Goal: Task Accomplishment & Management: Manage account settings

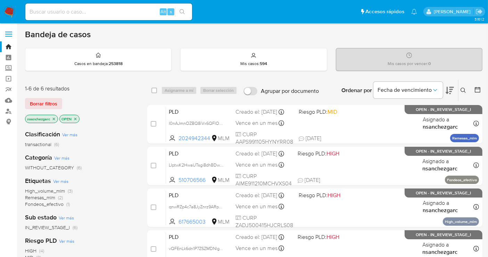
click at [55, 117] on icon "close-filter" at bounding box center [54, 119] width 4 height 4
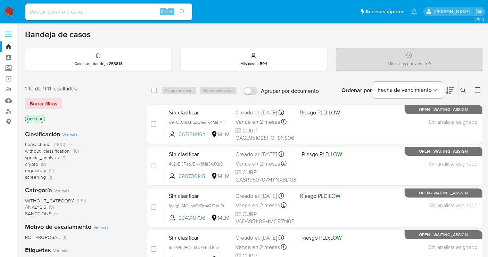
click at [58, 149] on span "without_classification" at bounding box center [47, 150] width 45 height 7
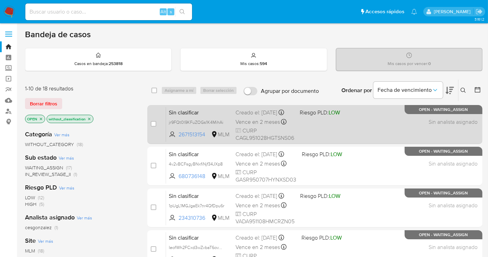
drag, startPoint x: 225, startPoint y: 128, endPoint x: 163, endPoint y: 130, distance: 62.2
click at [163, 130] on div "case-item-checkbox No es posible asignar el caso Sin clasificar jr9FQt0l9KFuZOG…" at bounding box center [314, 124] width 335 height 39
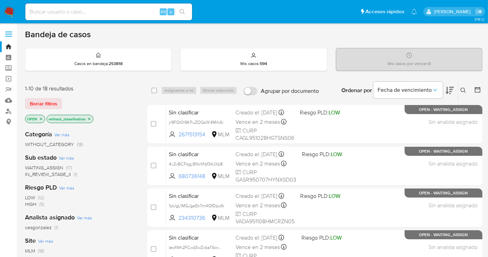
click at [128, 164] on div "WAITING_ASSIGN (17) IN_REVIEW_STAGE_II (1)" at bounding box center [80, 170] width 111 height 13
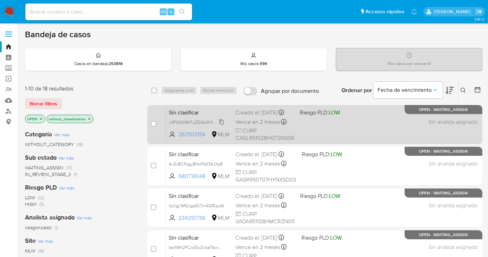
click at [221, 125] on span "jr9FQt0l9KFuZOGs1K4MihAi" at bounding box center [196, 122] width 55 height 8
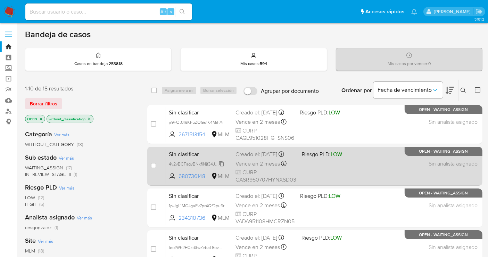
click at [221, 162] on span "4v2vBCFsgyBNxfiNjf34JXp8" at bounding box center [196, 163] width 54 height 8
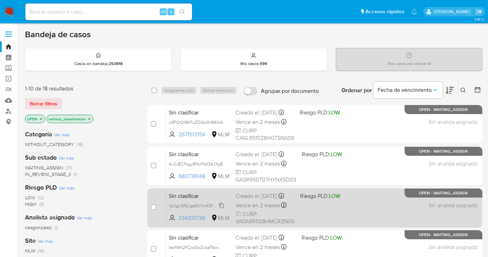
click at [223, 209] on span "1pUgL1MGJgaEk7nr4QfDpu6r" at bounding box center [197, 205] width 56 height 8
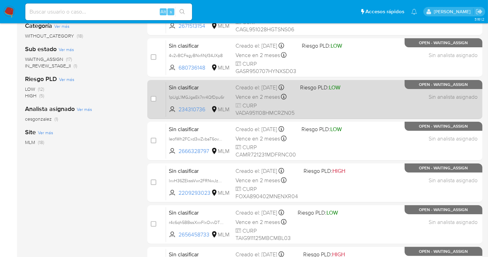
scroll to position [116, 0]
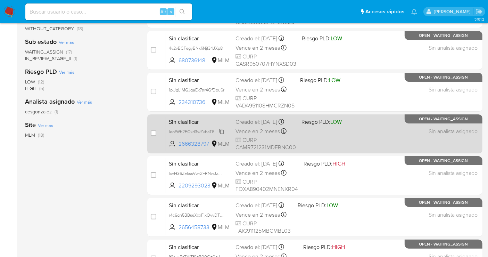
click at [221, 134] on span "IeofWh2FCxd3wZvbaT6ovYWq" at bounding box center [198, 131] width 58 height 8
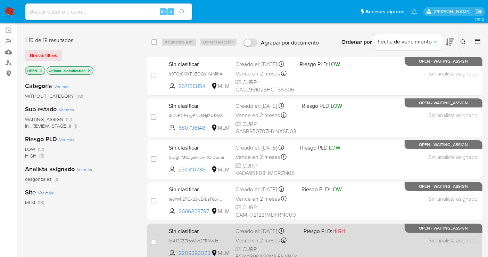
scroll to position [39, 0]
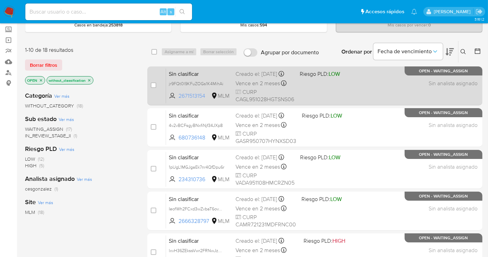
drag, startPoint x: 207, startPoint y: 99, endPoint x: 180, endPoint y: 102, distance: 27.2
click at [180, 100] on span "2671513154" at bounding box center [194, 96] width 31 height 8
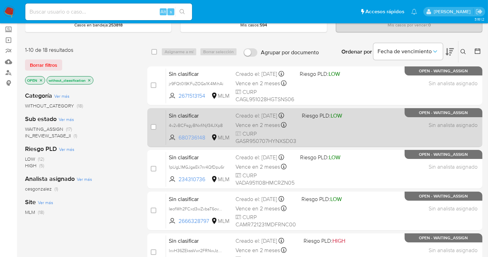
drag, startPoint x: 208, startPoint y: 138, endPoint x: 179, endPoint y: 139, distance: 29.2
click at [179, 139] on span "680736148" at bounding box center [194, 138] width 31 height 8
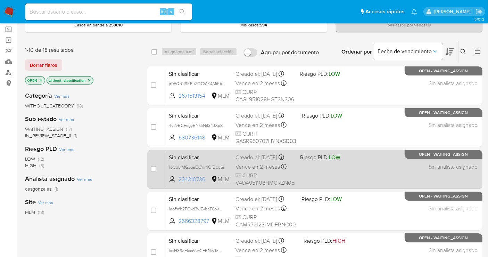
drag, startPoint x: 207, startPoint y: 183, endPoint x: 178, endPoint y: 184, distance: 28.5
click at [178, 183] on span "234310736 MLM" at bounding box center [199, 179] width 61 height 8
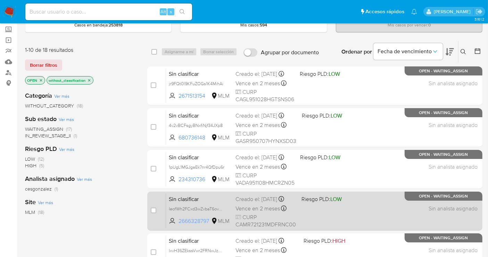
drag, startPoint x: 211, startPoint y: 224, endPoint x: 180, endPoint y: 225, distance: 31.3
click at [180, 225] on span "2666328797 MLM" at bounding box center [199, 221] width 61 height 8
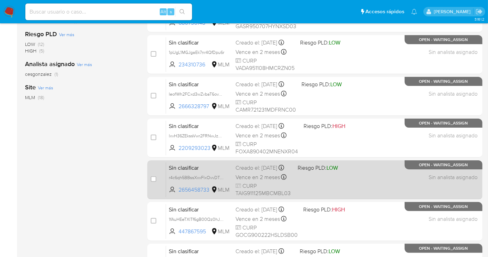
scroll to position [154, 0]
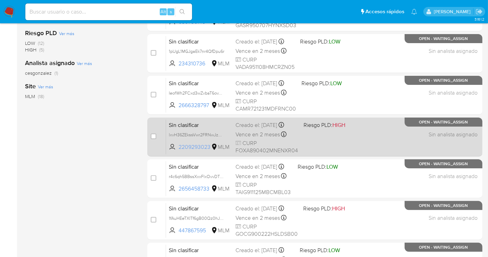
drag, startPoint x: 212, startPoint y: 146, endPoint x: 177, endPoint y: 147, distance: 35.1
click at [177, 147] on span "2209293023 MLM" at bounding box center [199, 147] width 61 height 8
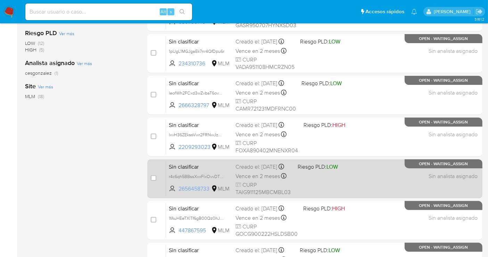
drag, startPoint x: 212, startPoint y: 191, endPoint x: 180, endPoint y: 194, distance: 32.4
click at [180, 192] on span "2656458733 MLM" at bounding box center [199, 189] width 61 height 8
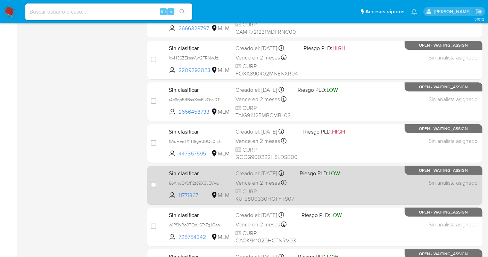
scroll to position [231, 0]
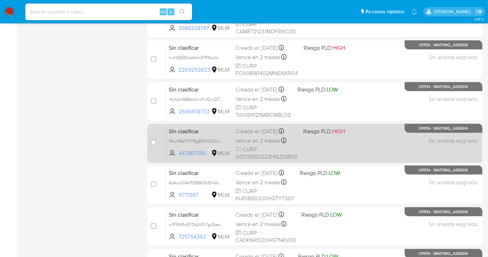
drag, startPoint x: 205, startPoint y: 152, endPoint x: 179, endPoint y: 156, distance: 26.7
click at [179, 156] on div "Sin clasificar 1fAuHEeTXITf6gB00Qz0hJB4 447867595 MLM Riesgo PLD: HIGH Creado e…" at bounding box center [322, 142] width 313 height 35
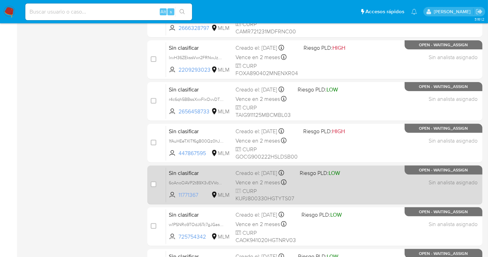
drag, startPoint x: 200, startPoint y: 200, endPoint x: 178, endPoint y: 200, distance: 21.5
click at [178, 199] on span "11771367 MLM" at bounding box center [199, 195] width 61 height 8
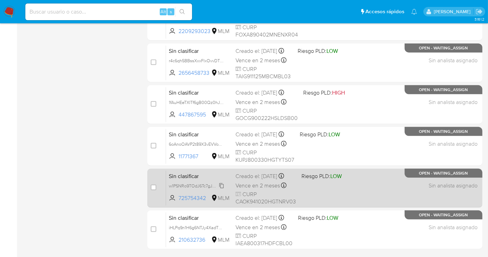
scroll to position [309, 0]
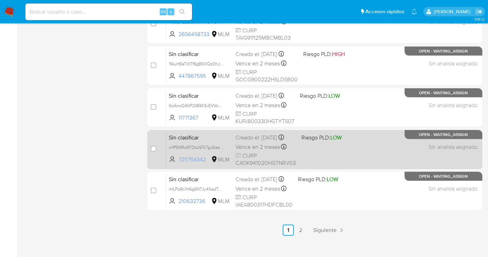
drag, startPoint x: 208, startPoint y: 156, endPoint x: 178, endPoint y: 159, distance: 31.1
click at [178, 159] on span "725754342 MLM" at bounding box center [199, 160] width 61 height 8
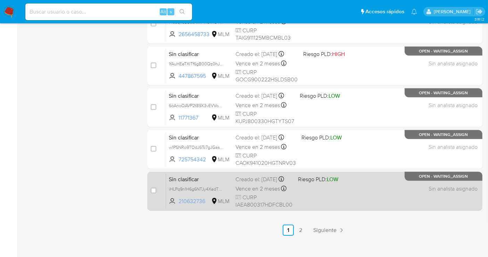
drag, startPoint x: 208, startPoint y: 206, endPoint x: 178, endPoint y: 205, distance: 29.9
click at [178, 205] on span "210632736 MLM" at bounding box center [199, 201] width 61 height 8
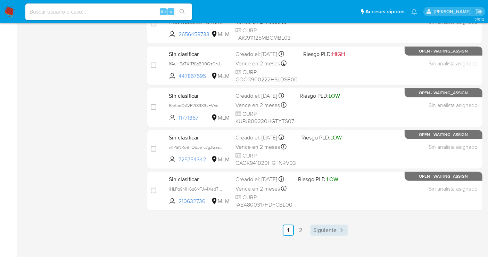
click at [323, 228] on span "Siguiente" at bounding box center [324, 230] width 23 height 6
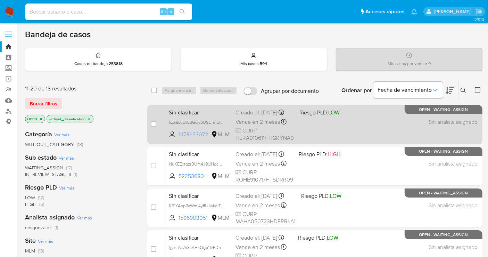
drag, startPoint x: 210, startPoint y: 138, endPoint x: 178, endPoint y: 140, distance: 32.3
click at [178, 138] on span "1473653072 MLM" at bounding box center [199, 135] width 61 height 8
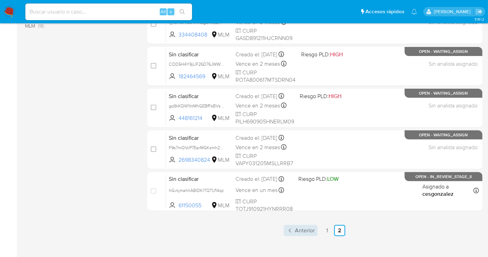
scroll to position [232, 0]
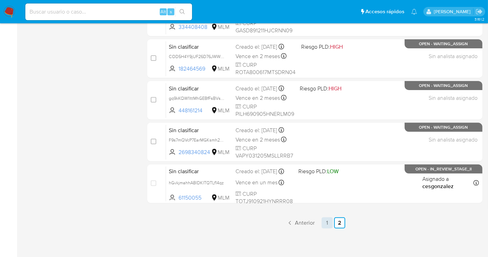
click at [325, 218] on link "1" at bounding box center [327, 222] width 11 height 11
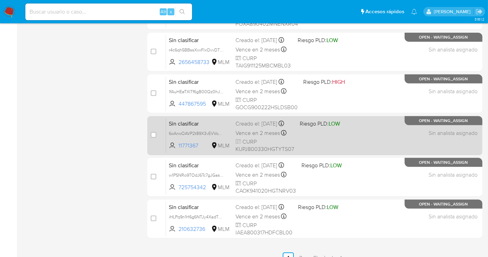
scroll to position [316, 0]
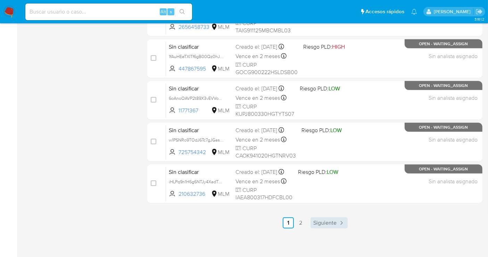
click at [322, 223] on span "Siguiente" at bounding box center [324, 223] width 23 height 6
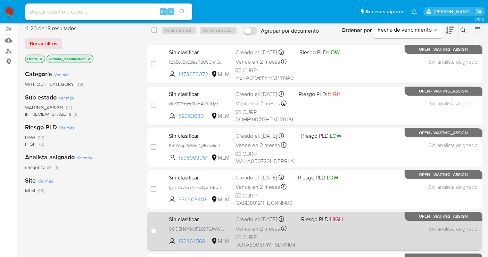
scroll to position [39, 0]
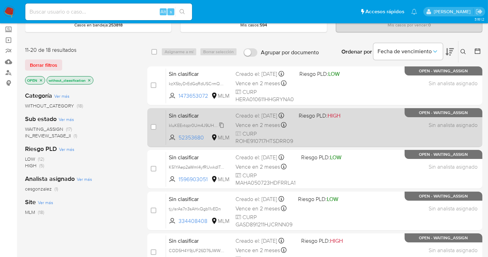
click at [222, 129] on span "kIuKEExtqzr0Um4J9UHgc4on" at bounding box center [197, 125] width 57 height 8
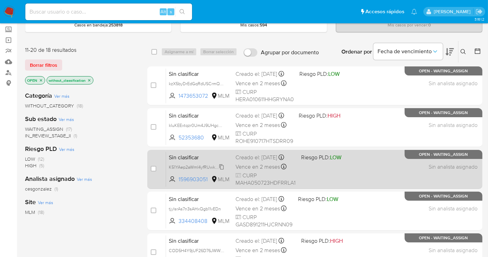
click at [222, 170] on span "K51YAep2aWmI4yfRUwkdITmb" at bounding box center [198, 167] width 58 height 8
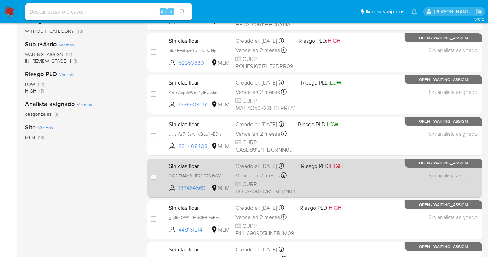
scroll to position [116, 0]
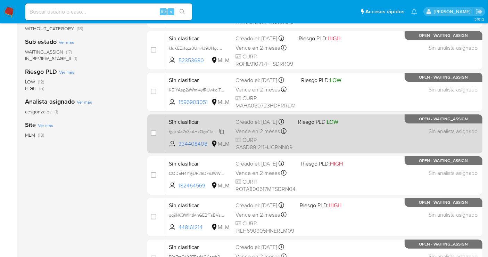
click at [222, 134] on icon at bounding box center [222, 132] width 6 height 6
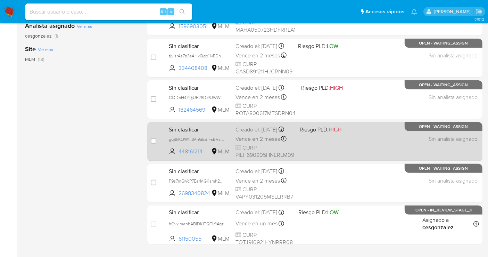
scroll to position [232, 0]
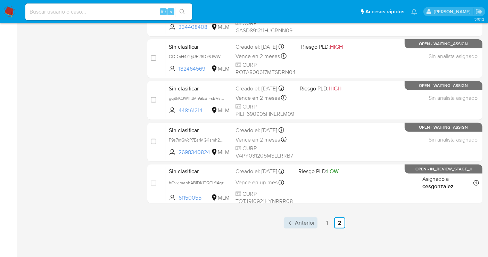
click at [304, 223] on span "Anterior" at bounding box center [305, 223] width 20 height 6
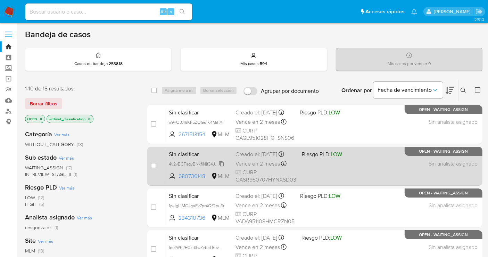
click at [197, 162] on span "4v2vBCFsgyBNxfiNjf34JXp8" at bounding box center [196, 163] width 54 height 8
click at [265, 165] on span "Vence en 2 meses" at bounding box center [258, 164] width 44 height 8
click at [253, 153] on div "Creado el: 01/10/2025 Creado el: 01/10/2025 23:18:42" at bounding box center [266, 154] width 61 height 8
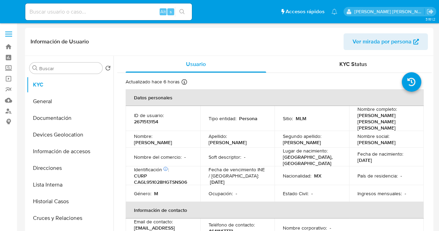
select select "10"
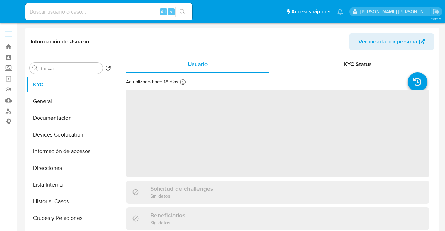
select select "10"
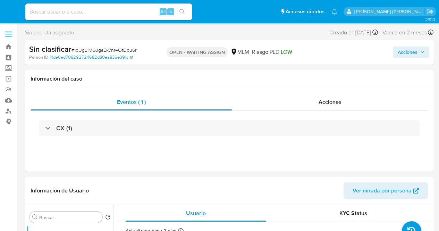
select select "10"
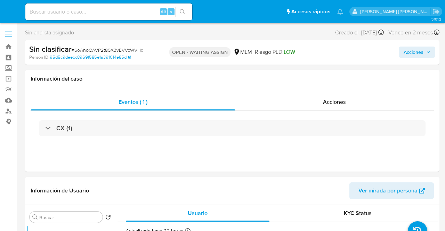
select select "10"
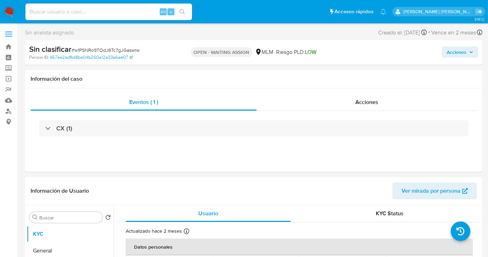
select select "10"
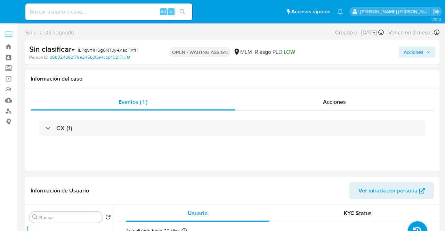
select select "10"
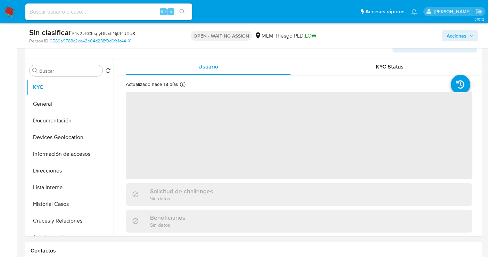
scroll to position [193, 0]
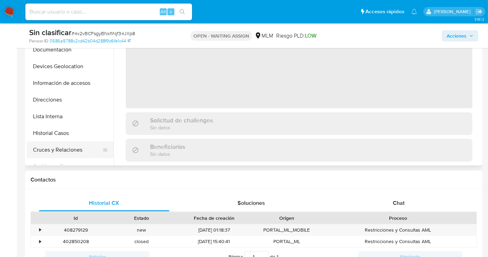
select select "10"
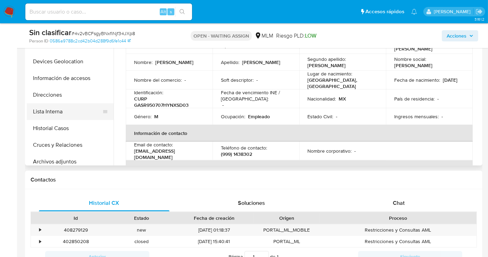
scroll to position [0, 0]
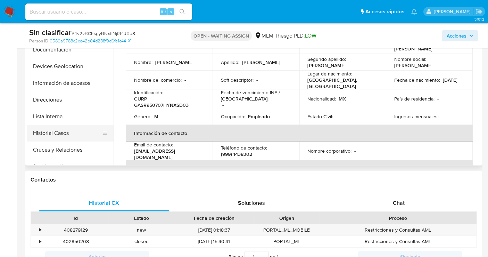
click at [59, 130] on button "Historial Casos" at bounding box center [67, 133] width 81 height 17
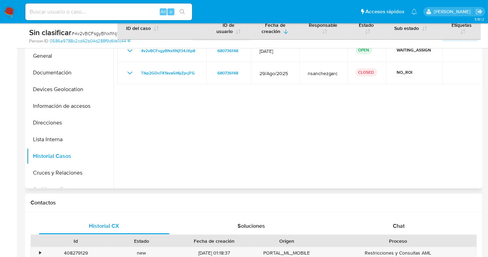
scroll to position [154, 0]
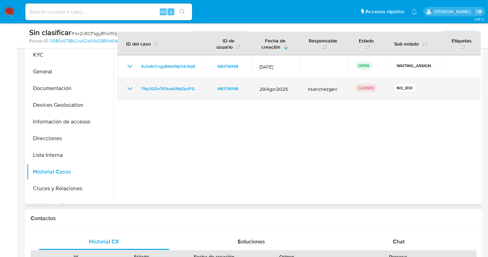
click at [128, 89] on icon "Mostrar/Ocultar" at bounding box center [130, 88] width 8 height 8
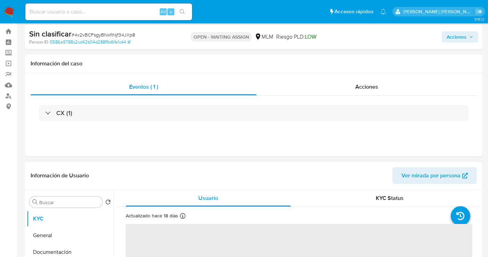
scroll to position [116, 0]
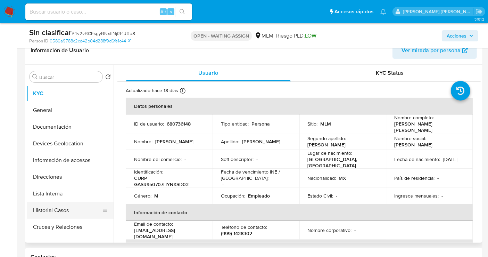
click at [56, 211] on button "Historial Casos" at bounding box center [67, 210] width 81 height 17
select select "10"
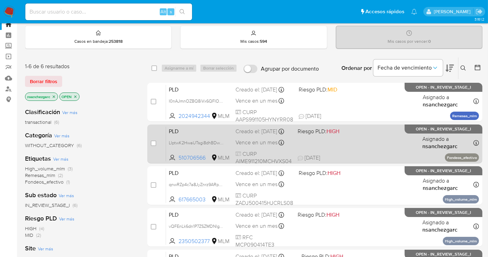
scroll to position [39, 0]
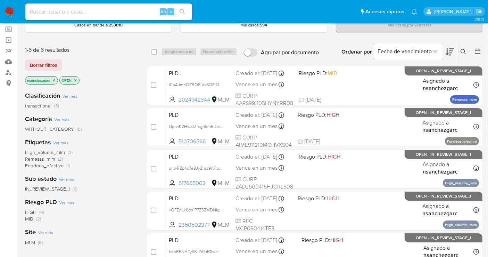
click at [55, 80] on icon "close-filter" at bounding box center [54, 80] width 4 height 4
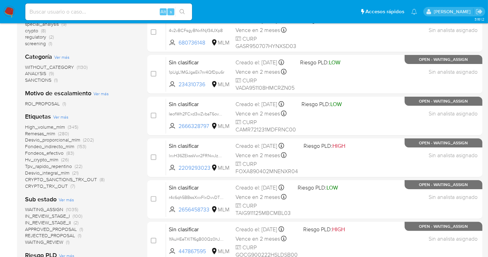
scroll to position [95, 0]
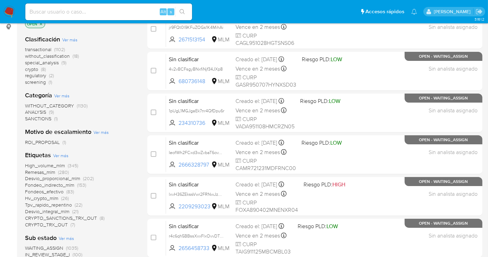
click at [57, 54] on span "without_classification" at bounding box center [47, 55] width 45 height 7
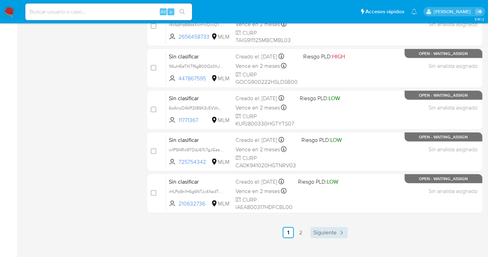
scroll to position [316, 0]
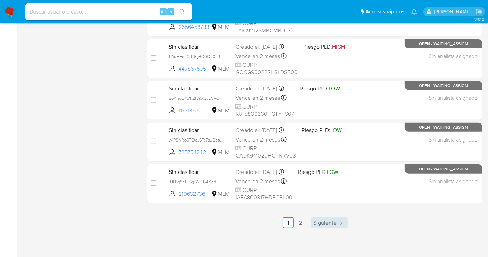
click at [329, 221] on span "Siguiente" at bounding box center [324, 223] width 23 height 6
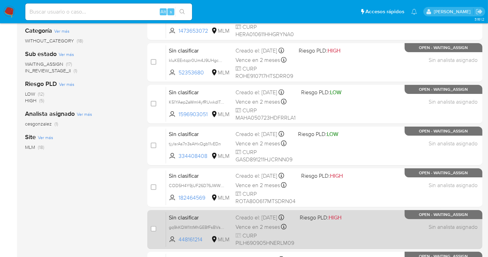
scroll to position [116, 0]
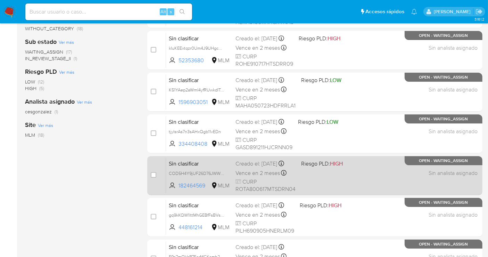
click at [253, 167] on div "Creado el: 20/09/2025 Creado el: 20/09/2025 15:35:34" at bounding box center [266, 164] width 60 height 8
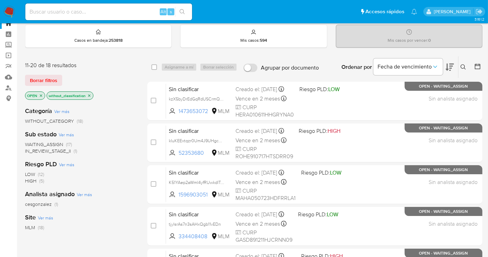
scroll to position [40, 0]
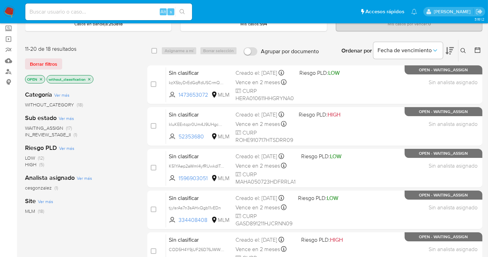
click at [13, 7] on img at bounding box center [9, 12] width 12 height 12
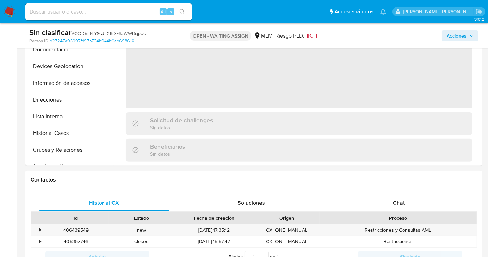
select select "10"
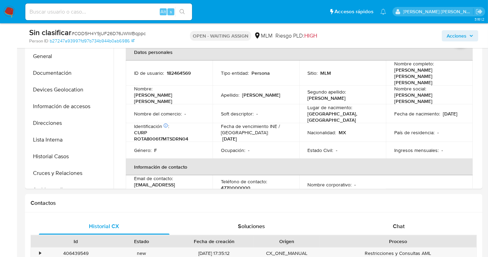
scroll to position [154, 0]
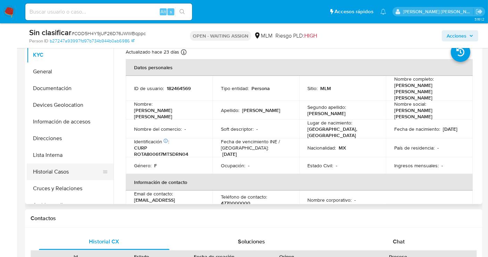
click at [58, 172] on button "Historial Casos" at bounding box center [67, 171] width 81 height 17
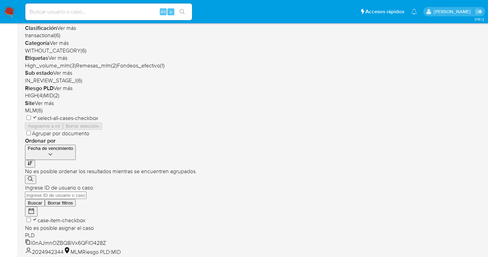
scroll to position [166, 0]
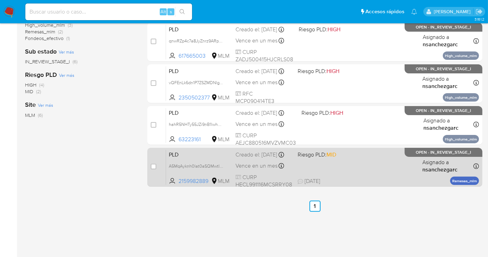
click at [265, 158] on div "Creado el: 12/09/2025 Creado el: 12/09/2025 02:07:11" at bounding box center [264, 155] width 57 height 8
click at [153, 166] on input "checkbox" at bounding box center [154, 167] width 6 height 6
checkbox input "true"
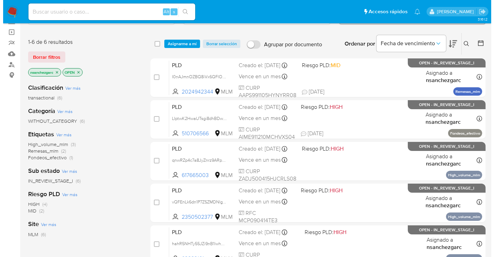
scroll to position [0, 0]
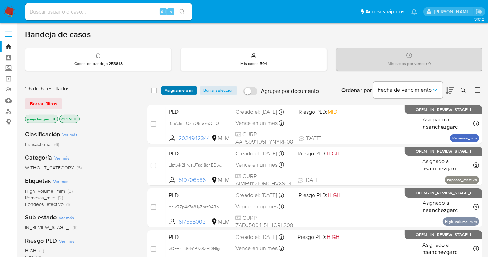
click at [181, 87] on span "Asignarme a mí" at bounding box center [179, 90] width 29 height 7
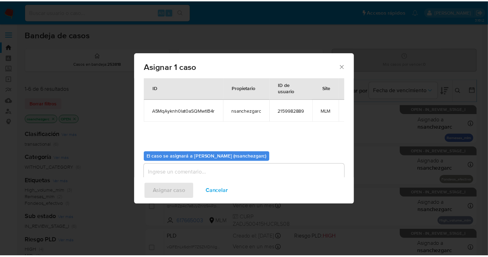
scroll to position [35, 0]
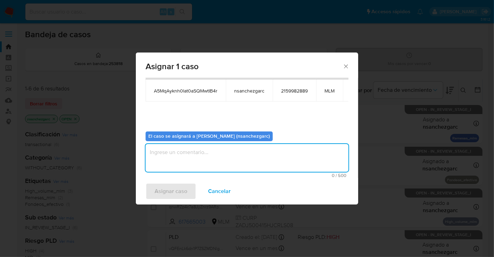
click at [166, 155] on textarea "assign-modal" at bounding box center [247, 158] width 203 height 28
type textarea "nesg"
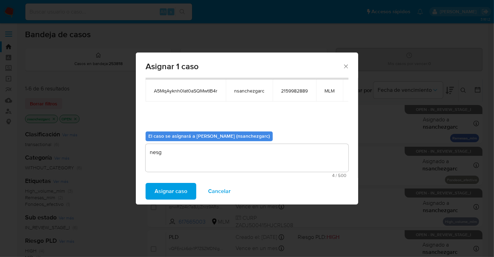
click at [165, 189] on span "Asignar caso" at bounding box center [171, 190] width 33 height 15
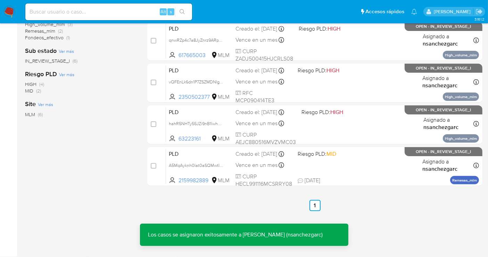
scroll to position [166, 0]
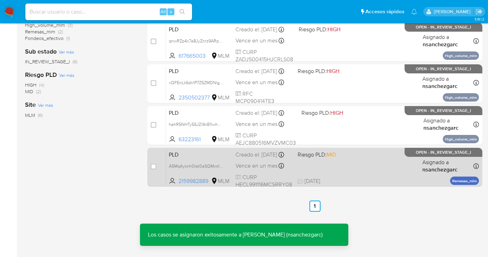
click at [254, 158] on div "Creado el: 12/09/2025 Creado el: 12/09/2025 02:07:11" at bounding box center [264, 155] width 57 height 8
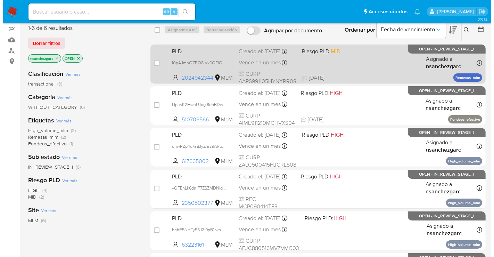
scroll to position [0, 0]
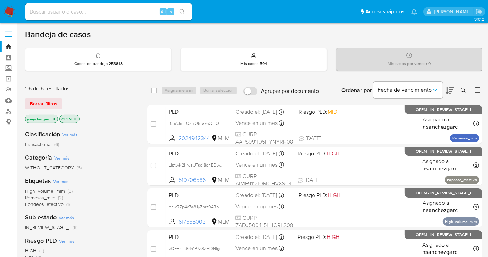
click at [461, 89] on icon at bounding box center [463, 90] width 5 height 5
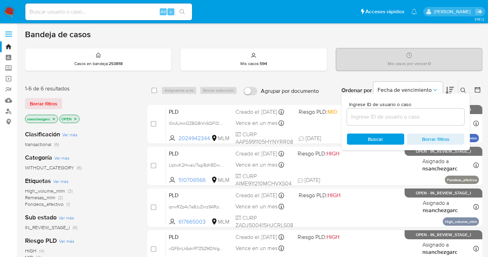
click at [376, 121] on div at bounding box center [405, 116] width 117 height 17
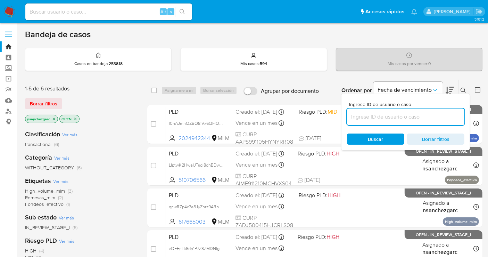
click at [372, 116] on input at bounding box center [405, 116] width 117 height 9
paste input "447867595"
type input "447867595"
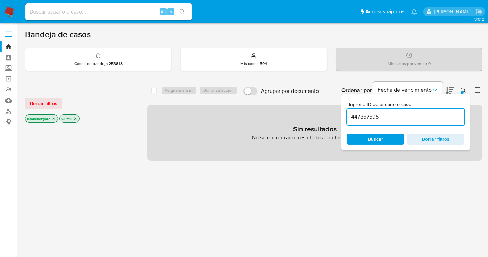
click at [55, 118] on icon "close-filter" at bounding box center [54, 118] width 2 height 2
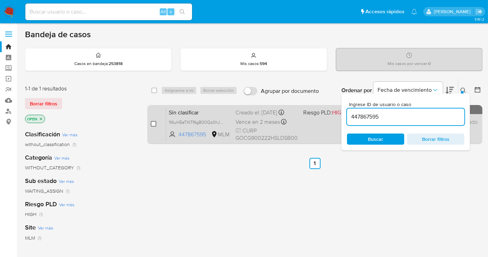
click at [155, 122] on input "checkbox" at bounding box center [154, 124] width 6 height 6
checkbox input "true"
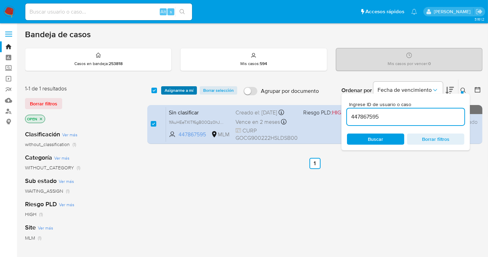
click at [173, 87] on span "Asignarme a mí" at bounding box center [179, 90] width 29 height 7
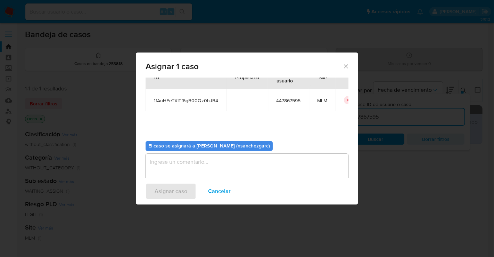
scroll to position [35, 0]
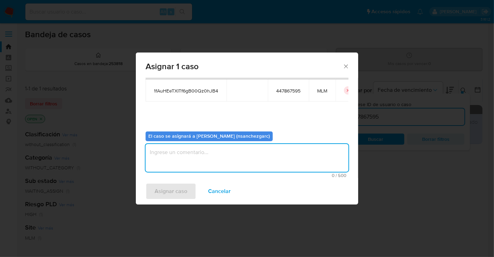
click at [180, 150] on textarea "assign-modal" at bounding box center [247, 158] width 203 height 28
type textarea "nesg"
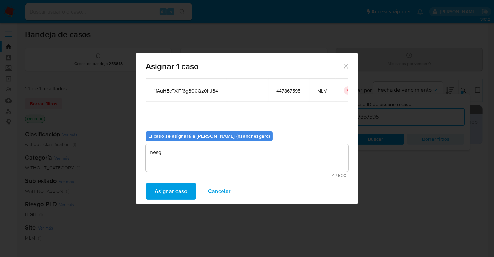
click at [170, 188] on span "Asignar caso" at bounding box center [171, 190] width 33 height 15
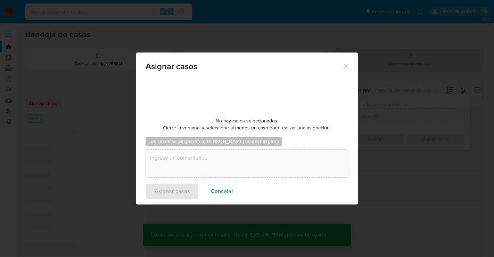
checkbox input "false"
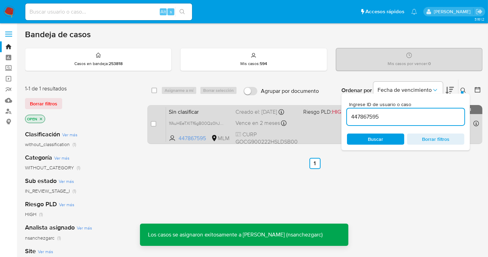
click at [258, 113] on div "Creado el: 01/10/2025 Creado el: 01/10/2025 14:20:51" at bounding box center [267, 112] width 62 height 8
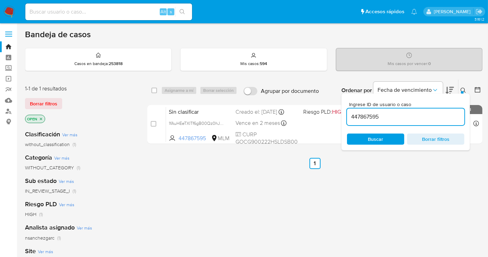
click at [364, 116] on input "447867595" at bounding box center [405, 116] width 117 height 9
paste input "680736148"
type input "680736148"
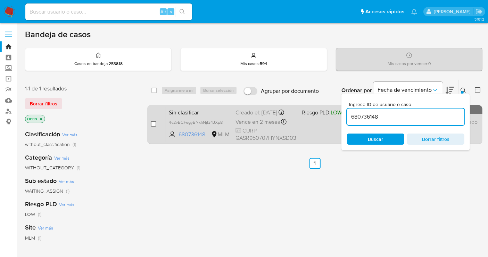
click at [153, 122] on input "checkbox" at bounding box center [154, 124] width 6 height 6
checkbox input "true"
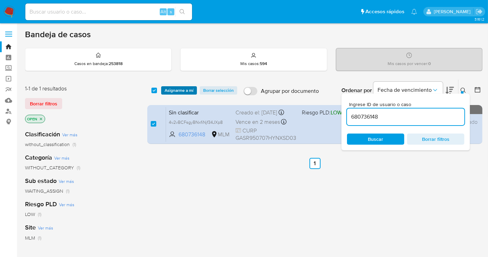
click at [170, 89] on span "Asignarme a mí" at bounding box center [179, 90] width 29 height 7
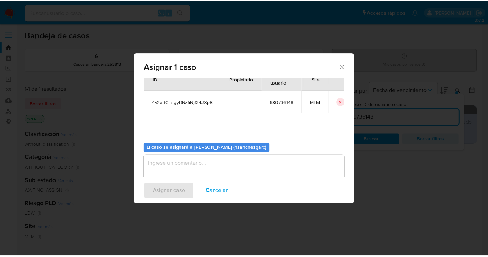
scroll to position [35, 0]
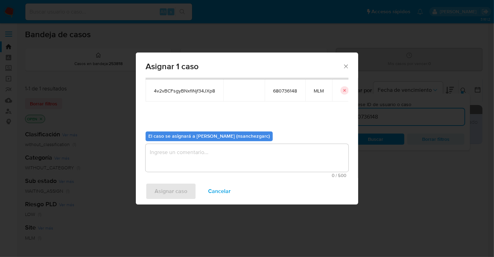
click at [172, 153] on textarea "assign-modal" at bounding box center [247, 158] width 203 height 28
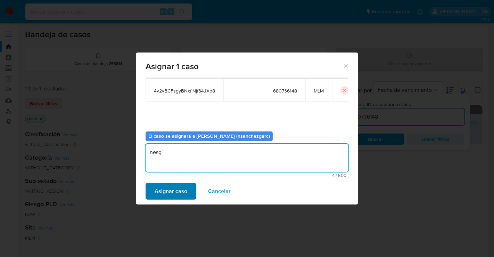
type textarea "nesg"
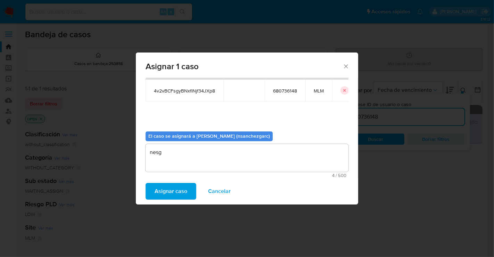
click at [179, 189] on span "Asignar caso" at bounding box center [171, 190] width 33 height 15
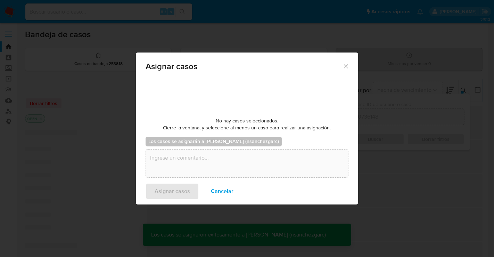
checkbox input "false"
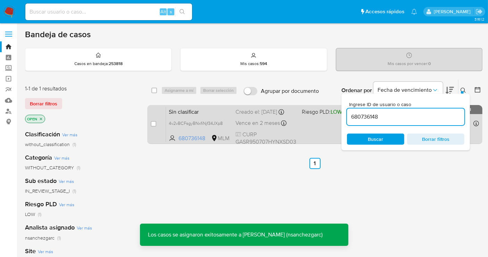
click at [254, 123] on span "Vence en 2 meses" at bounding box center [258, 123] width 44 height 8
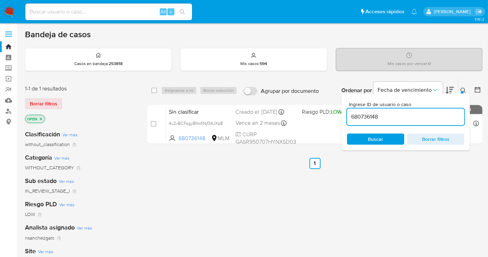
click at [8, 12] on img at bounding box center [9, 12] width 12 height 12
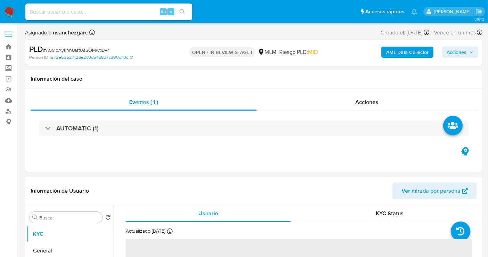
select select "10"
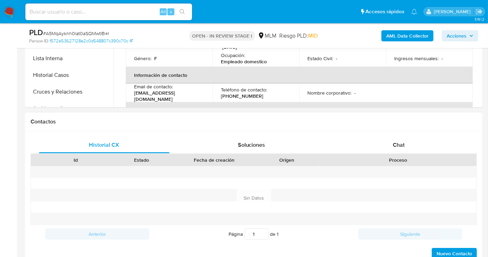
scroll to position [270, 0]
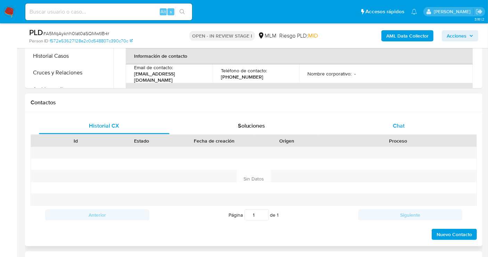
click at [398, 120] on div "Chat" at bounding box center [399, 125] width 131 height 17
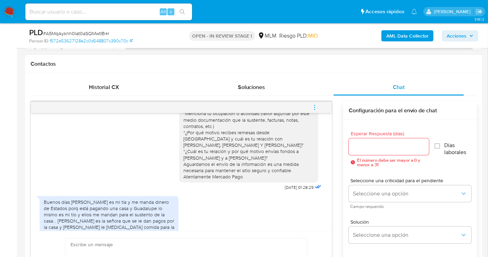
scroll to position [63, 0]
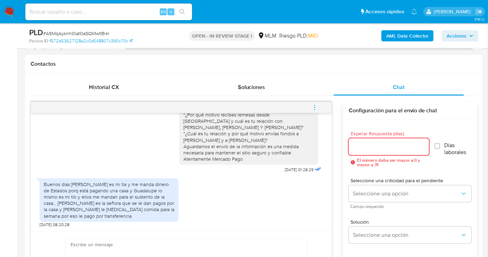
click at [370, 147] on input "Esperar Respuesta (días)" at bounding box center [389, 146] width 80 height 9
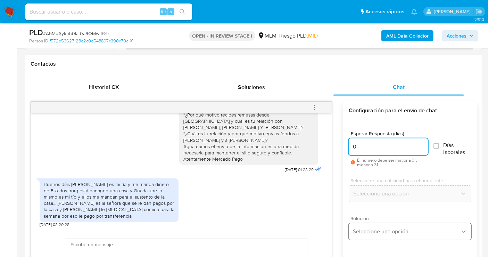
type input "0"
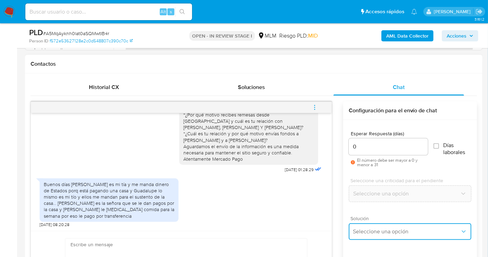
click at [371, 236] on button "Seleccione una opción" at bounding box center [410, 231] width 123 height 17
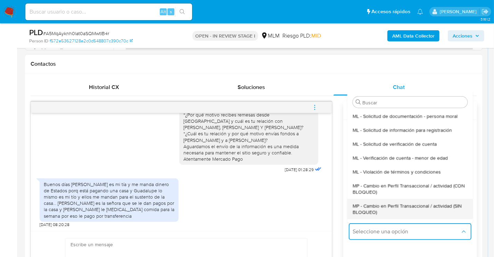
click at [362, 212] on span "MP - Cambio en Perfil Transaccional / actividad (SIN BLOQUEO)" at bounding box center [410, 208] width 115 height 13
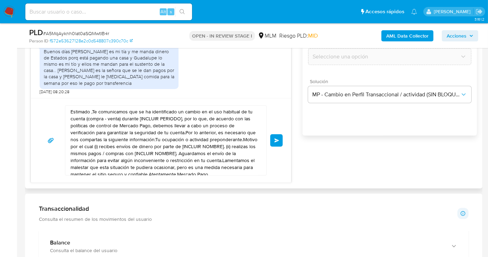
scroll to position [463, 0]
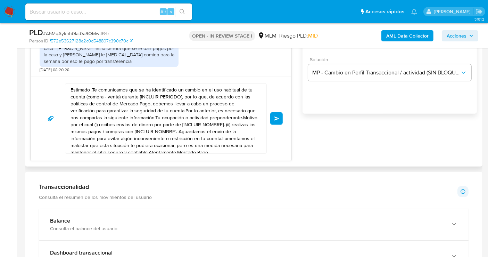
click at [157, 129] on textarea "Estimado ,Te comunicamos que se ha identificado un cambio en el uso habitual de…" at bounding box center [164, 118] width 187 height 69
paste textarea "LE COMPRA COMIDA"
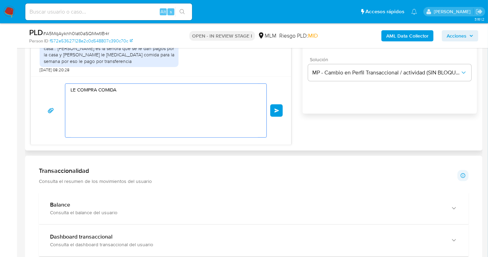
click at [105, 90] on textarea "LE COMPRA COMIDA" at bounding box center [164, 111] width 187 height 54
drag, startPoint x: 73, startPoint y: 83, endPoint x: 59, endPoint y: 81, distance: 13.8
click at [59, 81] on div "LE COMPRA COMIDA Enviar" at bounding box center [161, 110] width 260 height 68
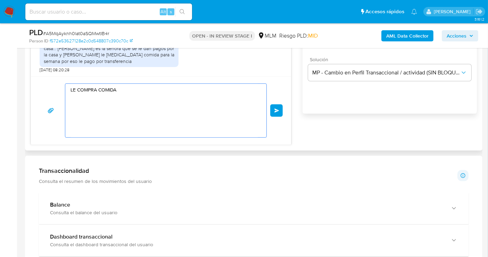
paste textarea "Estimado Cliente, agradecemos tu pronta respuesta. Lamentamos cualquier malesta…"
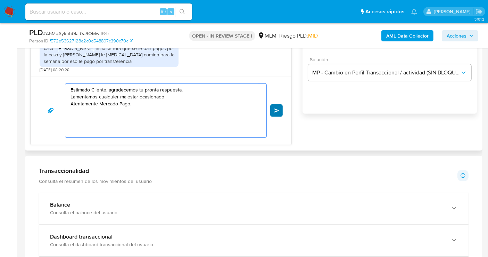
type textarea "Estimado Cliente, agradecemos tu pronta respuesta. Lamentamos cualquier malesta…"
click at [280, 111] on button "Enviar" at bounding box center [276, 110] width 13 height 13
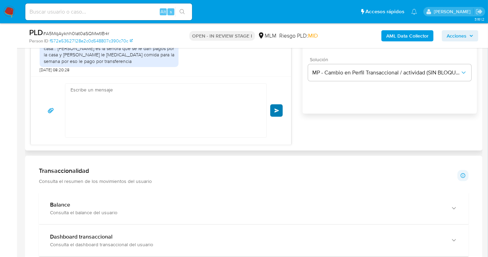
scroll to position [102, 0]
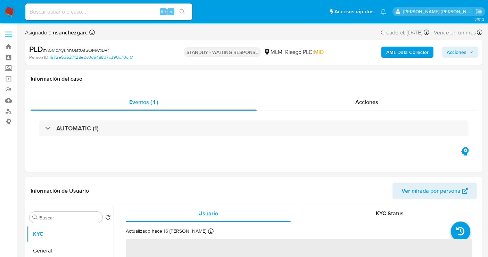
select select "10"
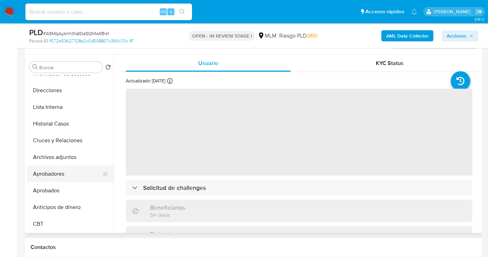
scroll to position [77, 0]
select select "10"
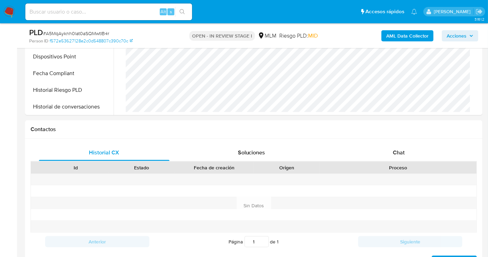
scroll to position [309, 0]
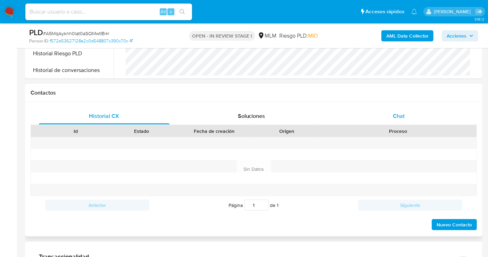
click at [395, 115] on span "Chat" at bounding box center [399, 116] width 12 height 8
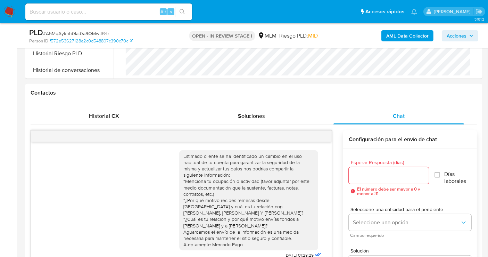
scroll to position [102, 0]
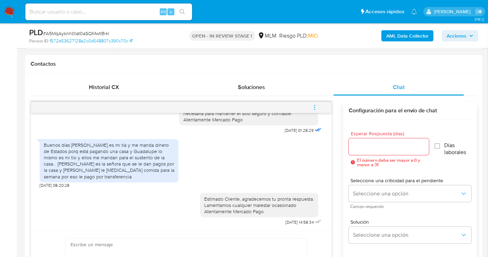
click at [312, 107] on icon "menu-action" at bounding box center [315, 107] width 6 height 6
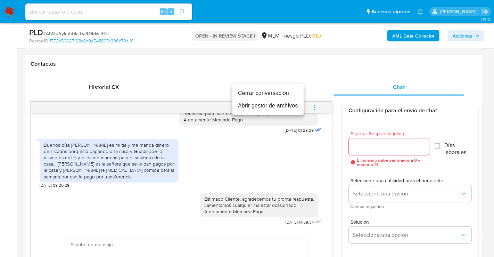
click at [256, 95] on li "Cerrar conversación" at bounding box center [267, 93] width 71 height 13
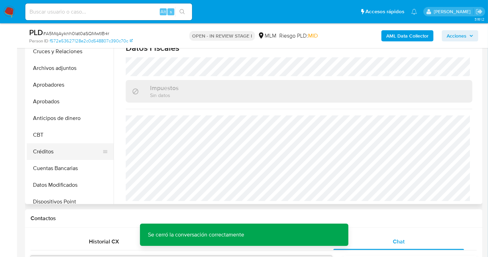
scroll to position [134, 0]
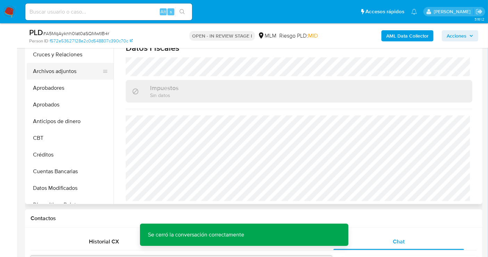
click at [72, 72] on button "Archivos adjuntos" at bounding box center [67, 71] width 81 height 17
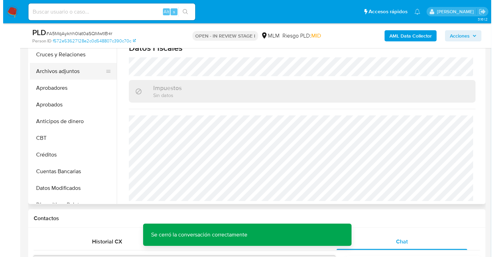
scroll to position [0, 0]
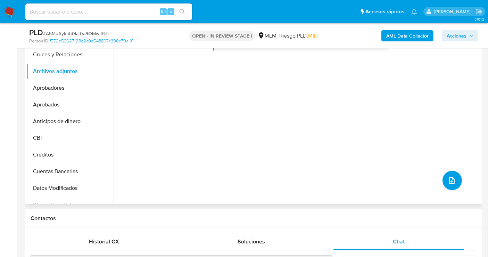
click at [449, 177] on icon "upload-file" at bounding box center [452, 180] width 8 height 8
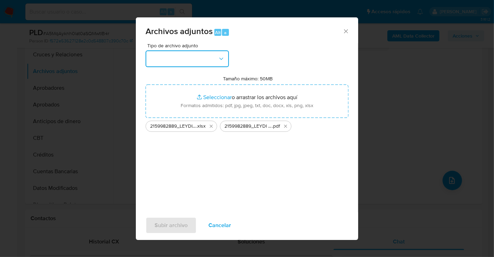
click at [195, 61] on button "button" at bounding box center [187, 58] width 83 height 17
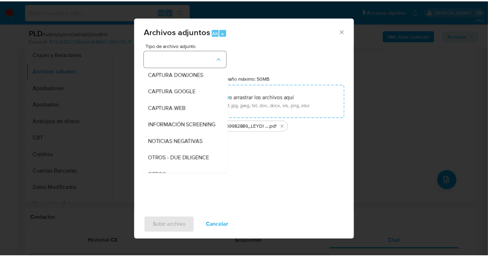
scroll to position [36, 0]
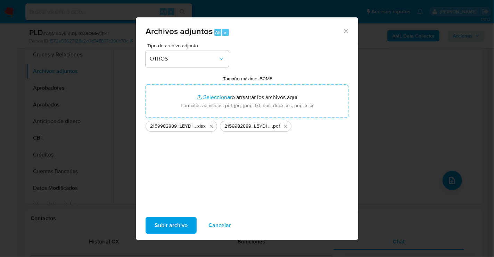
click at [176, 227] on span "Subir archivo" at bounding box center [171, 224] width 33 height 15
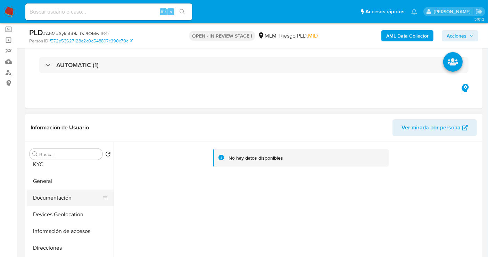
scroll to position [0, 0]
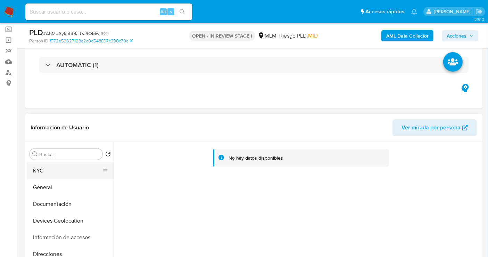
click at [50, 172] on button "KYC" at bounding box center [67, 170] width 81 height 17
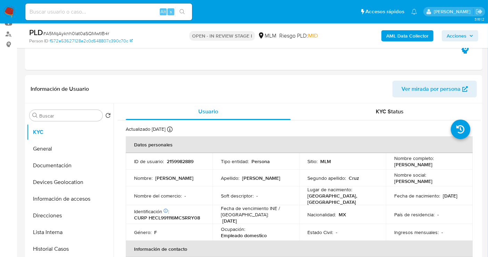
scroll to position [116, 0]
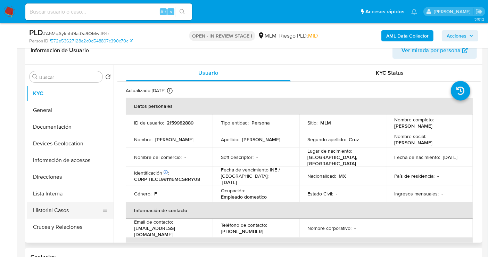
click at [48, 214] on button "Historial Casos" at bounding box center [67, 210] width 81 height 17
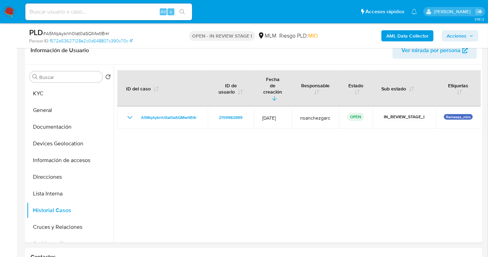
click at [455, 34] on span "Acciones" at bounding box center [457, 35] width 20 height 11
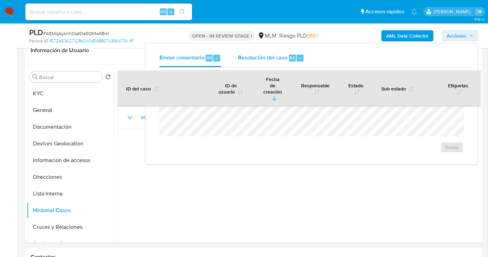
click at [254, 56] on span "Resolución del caso" at bounding box center [263, 58] width 50 height 8
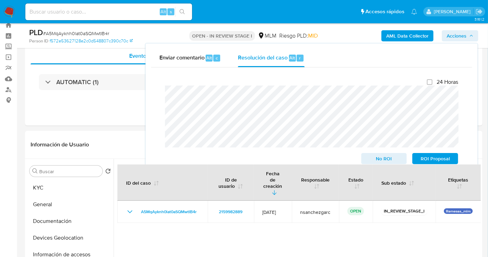
scroll to position [0, 0]
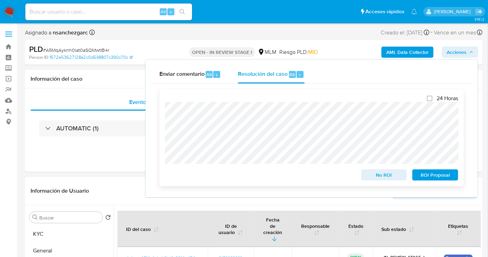
click at [380, 174] on span "No ROI" at bounding box center [384, 175] width 36 height 10
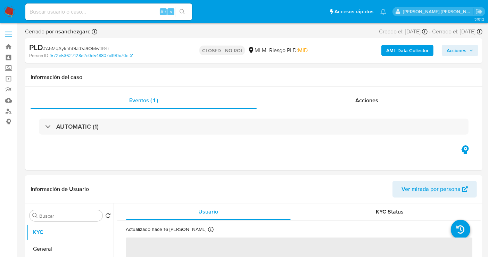
select select "10"
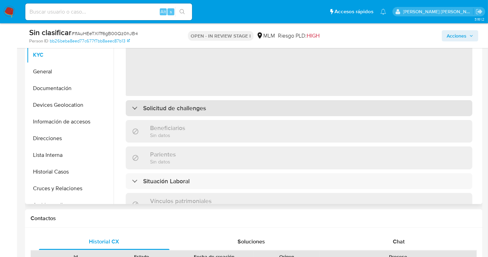
scroll to position [77, 0]
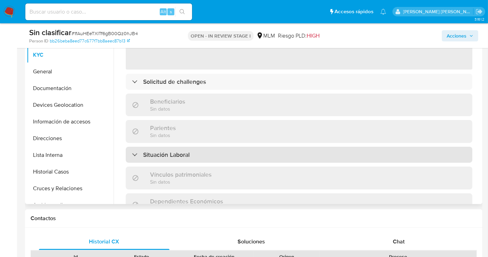
select select "10"
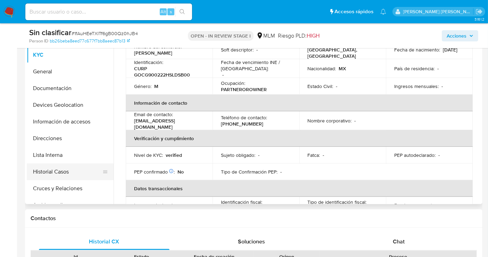
click at [57, 168] on button "Historial Casos" at bounding box center [67, 171] width 81 height 17
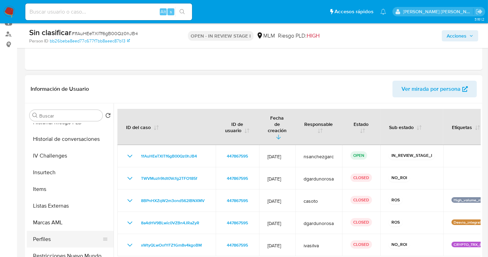
scroll to position [154, 0]
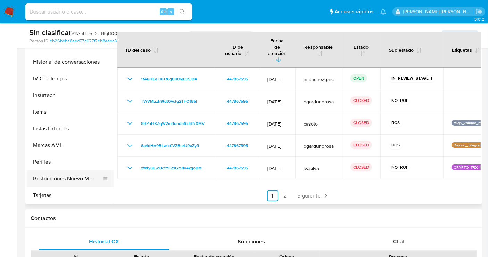
click at [64, 180] on button "Restricciones Nuevo Mundo" at bounding box center [67, 178] width 81 height 17
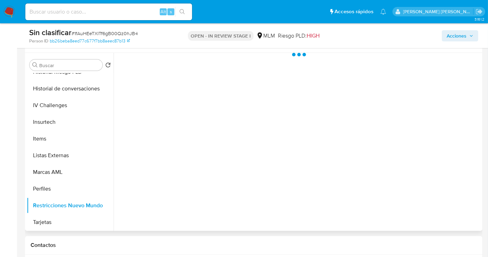
scroll to position [116, 0]
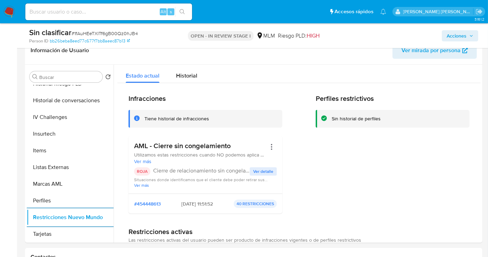
click at [466, 36] on span "Acciones" at bounding box center [457, 35] width 20 height 11
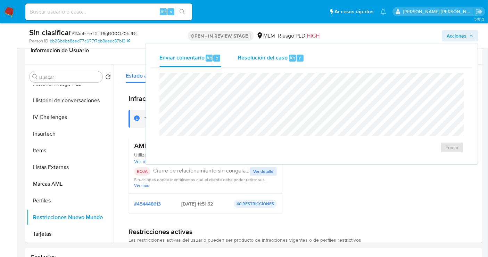
click at [270, 58] on span "Resolución del caso" at bounding box center [263, 58] width 50 height 8
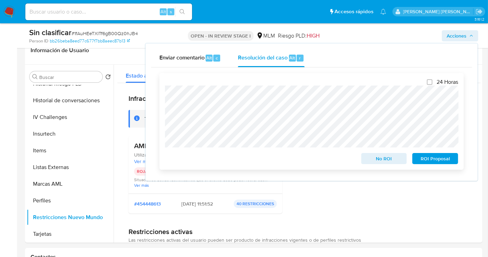
click at [371, 157] on span "No ROI" at bounding box center [384, 159] width 36 height 10
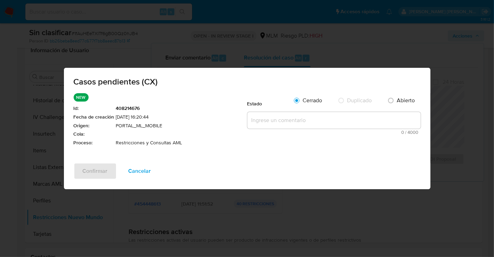
click at [269, 120] on textarea at bounding box center [333, 120] width 173 height 17
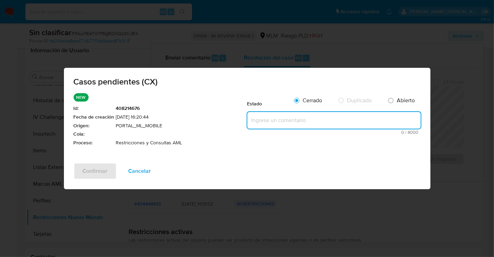
paste textarea "Se realiza validación de caso generado por CX donde se identifica restricción l…"
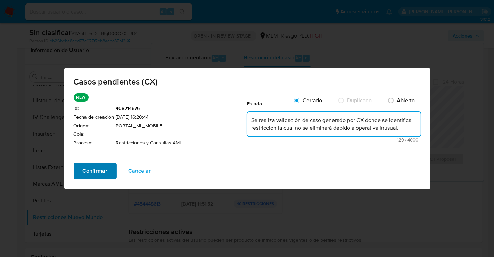
type textarea "Se realiza validación de caso generado por CX donde se identifica restricción l…"
click at [83, 170] on span "Confirmar" at bounding box center [95, 170] width 25 height 15
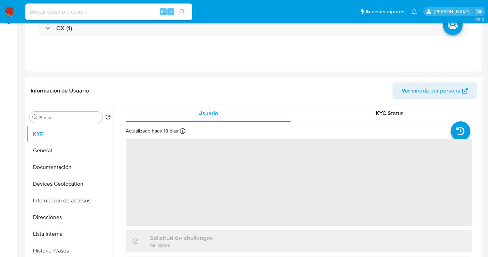
scroll to position [154, 0]
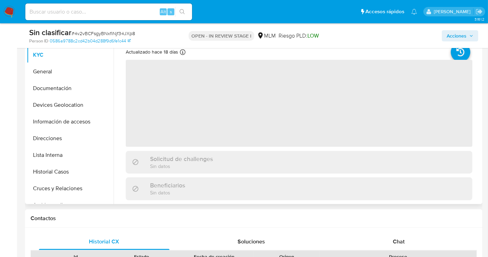
select select "10"
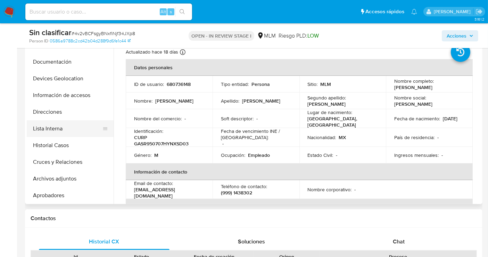
scroll to position [39, 0]
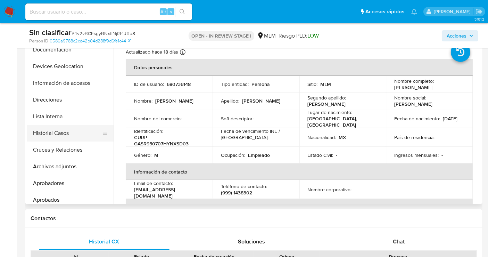
click at [53, 129] on button "Historial Casos" at bounding box center [67, 133] width 81 height 17
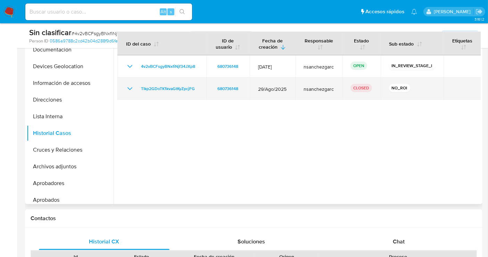
click at [131, 85] on icon "Mostrar/Ocultar" at bounding box center [130, 88] width 8 height 8
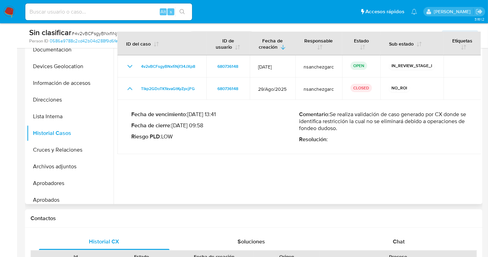
drag, startPoint x: 331, startPoint y: 115, endPoint x: 347, endPoint y: 129, distance: 21.2
click at [347, 129] on p "Comentario : Se realiza validación de caso generado por CX donde se identifica …" at bounding box center [383, 121] width 168 height 21
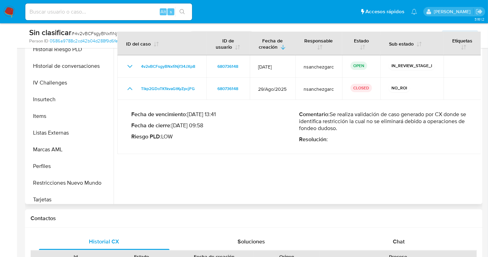
scroll to position [327, 0]
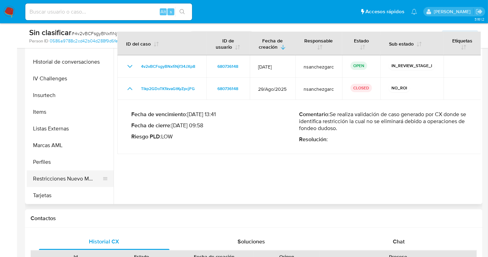
click at [65, 176] on button "Restricciones Nuevo Mundo" at bounding box center [67, 178] width 81 height 17
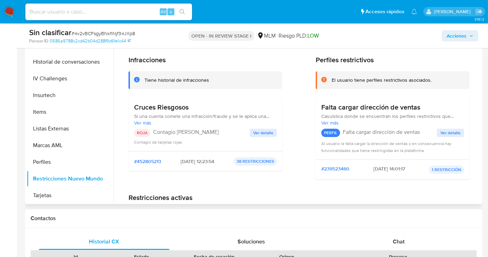
click at [262, 130] on span "Ver detalle" at bounding box center [263, 132] width 20 height 7
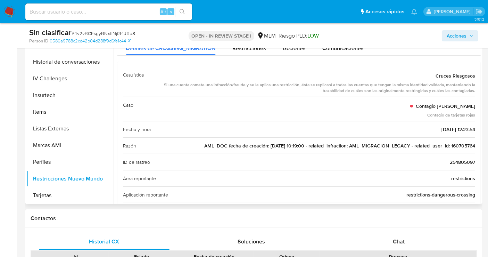
click at [460, 144] on span "AML_DOC fecha de creación: 23/10/2020 10:19:00 - related_infraction: AML_MIGRAC…" at bounding box center [339, 145] width 271 height 7
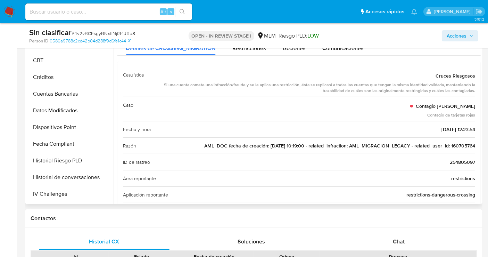
scroll to position [211, 0]
click at [459, 38] on span "Acciones" at bounding box center [457, 35] width 20 height 11
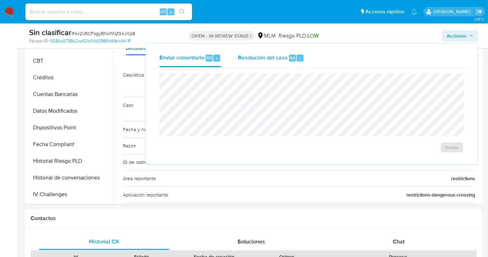
click at [270, 64] on div "Resolución del caso Alt r" at bounding box center [271, 58] width 66 height 18
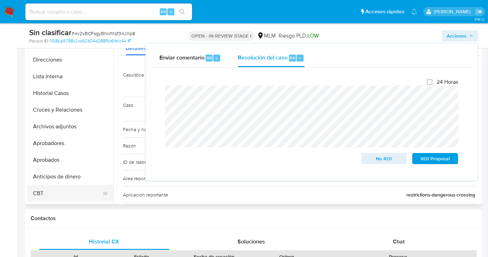
scroll to position [56, 0]
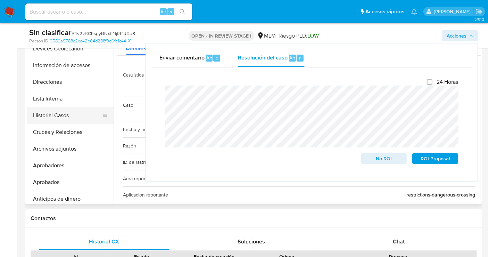
click at [42, 112] on button "Historial Casos" at bounding box center [67, 115] width 81 height 17
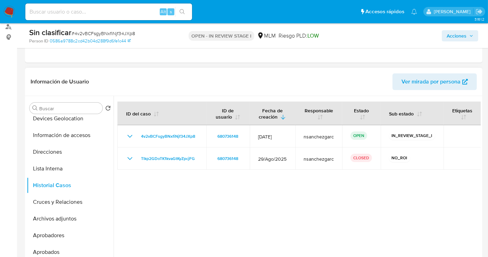
scroll to position [77, 0]
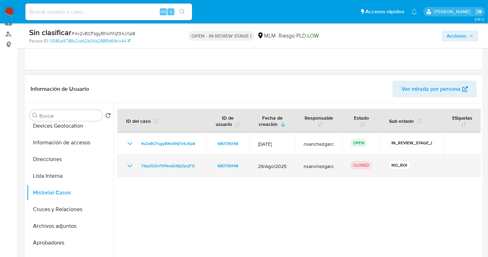
click at [133, 164] on icon "Mostrar/Ocultar" at bounding box center [130, 166] width 8 height 8
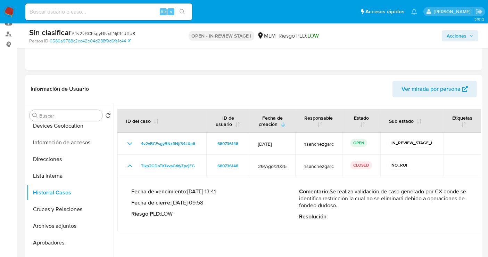
drag, startPoint x: 332, startPoint y: 192, endPoint x: 347, endPoint y: 206, distance: 20.1
click at [347, 206] on p "Comentario : Se realiza validación de caso generado por CX donde se identifica …" at bounding box center [383, 198] width 168 height 21
click at [448, 39] on span "Acciones" at bounding box center [457, 35] width 20 height 11
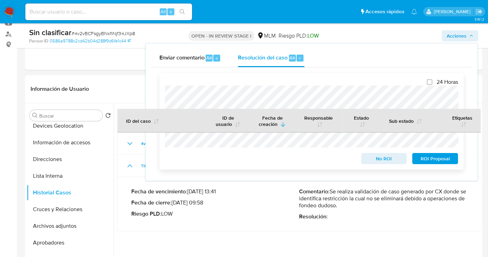
click at [162, 91] on div "24 Horas No ROI ROI Proposal" at bounding box center [311, 121] width 304 height 97
click at [380, 161] on span "No ROI" at bounding box center [384, 159] width 36 height 10
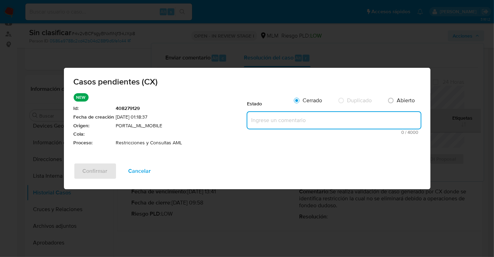
click at [268, 121] on textarea at bounding box center [333, 120] width 173 height 17
paste textarea "Se realiza validación de caso generado por CX donde se identifica restricción l…"
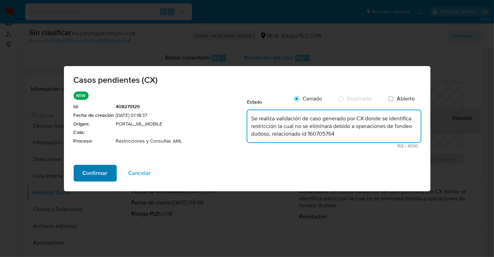
type textarea "Se realiza validación de caso generado por CX donde se identifica restricción l…"
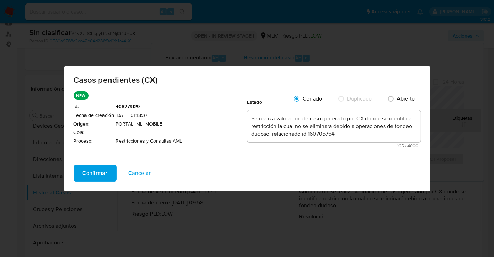
click at [95, 172] on span "Confirmar" at bounding box center [95, 172] width 25 height 15
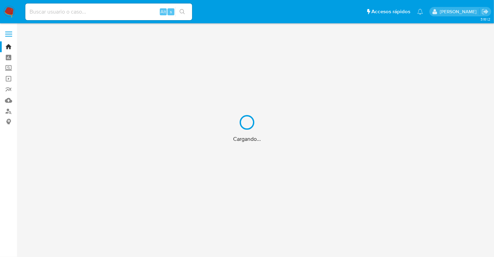
click at [49, 13] on div "Cargando..." at bounding box center [247, 128] width 494 height 257
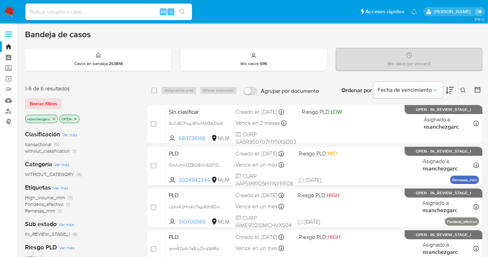
click at [42, 10] on input at bounding box center [108, 11] width 167 height 9
paste input "160705764"
type input "160705764"
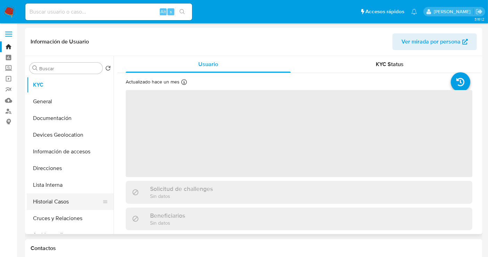
select select "10"
click at [53, 201] on button "Historial Casos" at bounding box center [67, 201] width 81 height 17
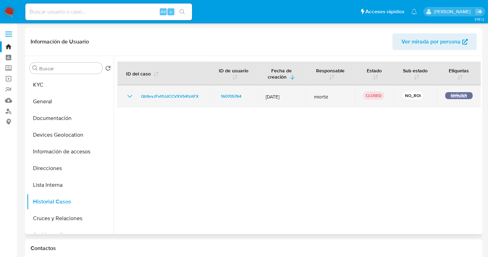
click at [133, 96] on icon "Mostrar/Ocultar" at bounding box center [130, 96] width 8 height 8
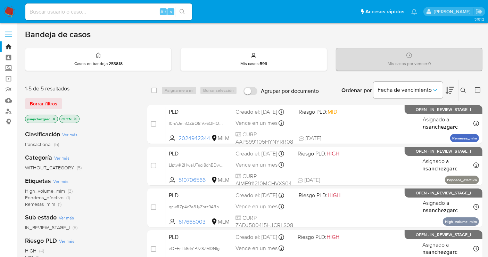
click at [55, 119] on icon "close-filter" at bounding box center [54, 118] width 2 height 2
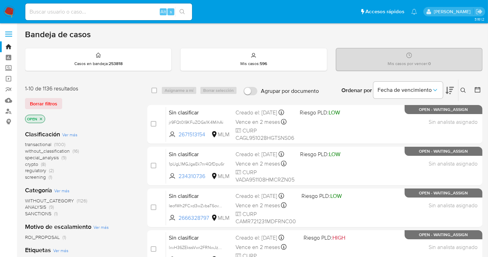
click at [13, 10] on img at bounding box center [9, 12] width 12 height 12
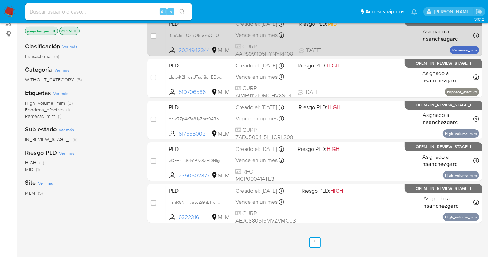
scroll to position [77, 0]
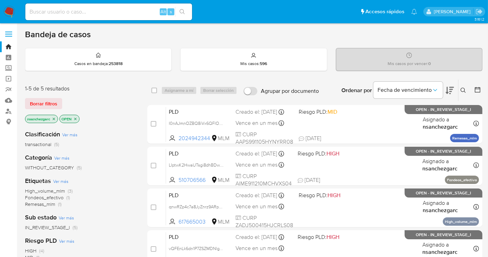
click at [463, 89] on icon at bounding box center [464, 91] width 6 height 6
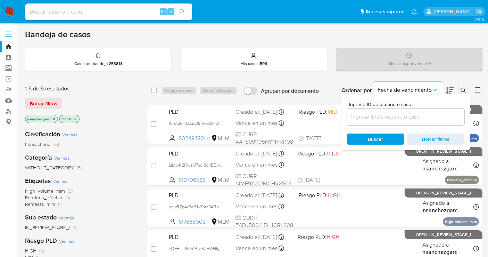
click at [378, 119] on input at bounding box center [405, 116] width 117 height 9
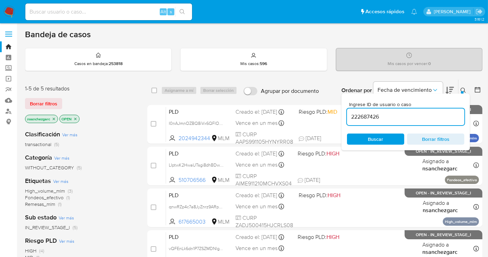
type input "222687426"
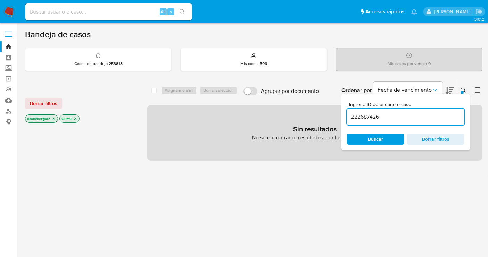
click at [52, 116] on icon "close-filter" at bounding box center [54, 118] width 4 height 4
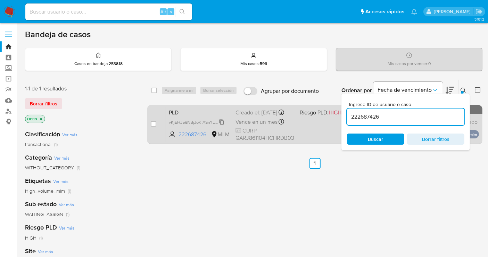
click at [223, 125] on span "vKjEHJ59NBjJoKfASnYLUCGS" at bounding box center [198, 122] width 58 height 8
click at [154, 122] on input "checkbox" at bounding box center [154, 124] width 6 height 6
checkbox input "true"
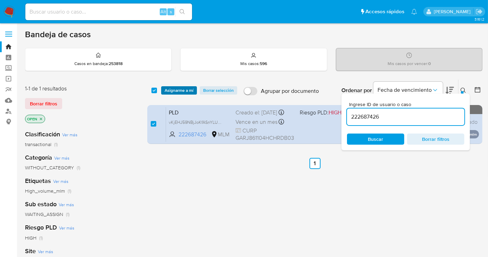
click at [178, 91] on span "Asignarme a mí" at bounding box center [179, 90] width 29 height 7
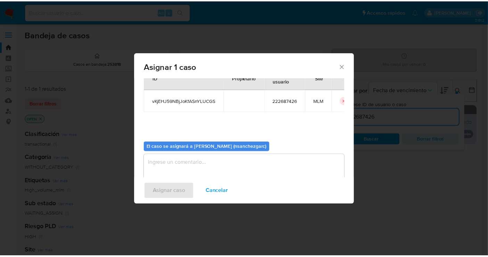
scroll to position [35, 0]
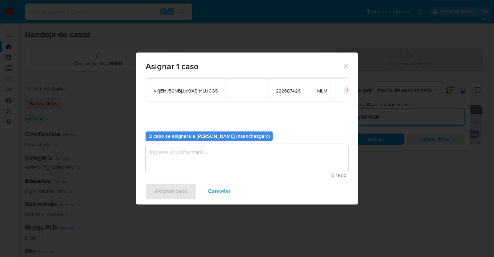
click at [167, 157] on textarea "assign-modal" at bounding box center [247, 158] width 203 height 28
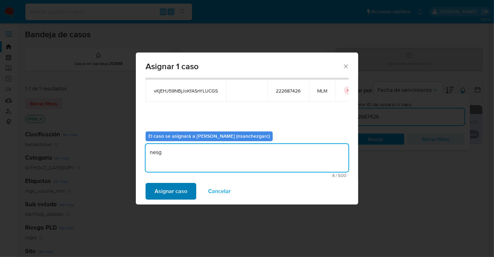
type textarea "nesg"
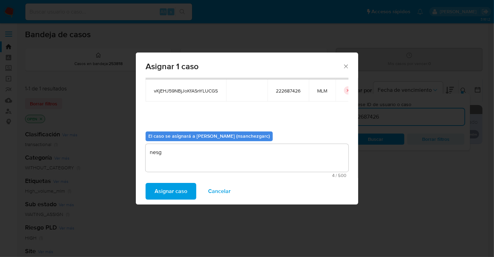
click at [173, 188] on span "Asignar caso" at bounding box center [171, 190] width 33 height 15
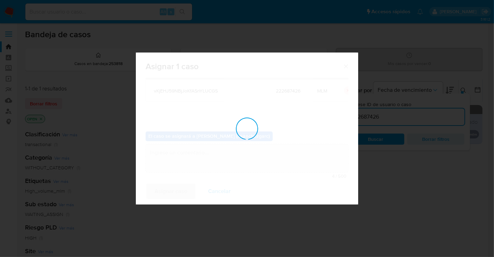
checkbox input "false"
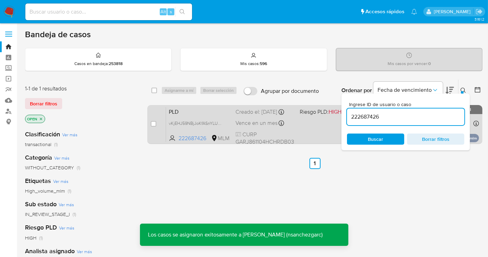
click at [258, 123] on div "PLD vKjEHJ59NBjJoKfASnYLUCGS 222687426 MLM Riesgo PLD: HIGH Creado el: 12/09/20…" at bounding box center [322, 124] width 313 height 35
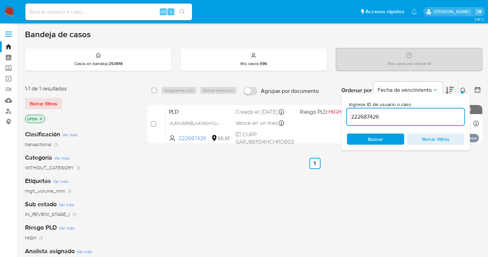
click at [10, 12] on img at bounding box center [9, 12] width 12 height 12
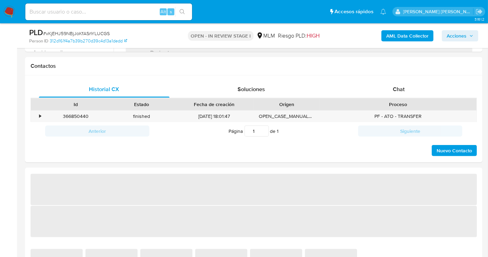
select select "10"
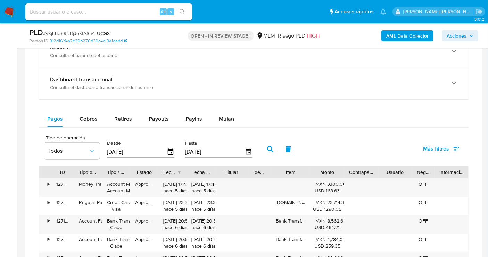
scroll to position [463, 0]
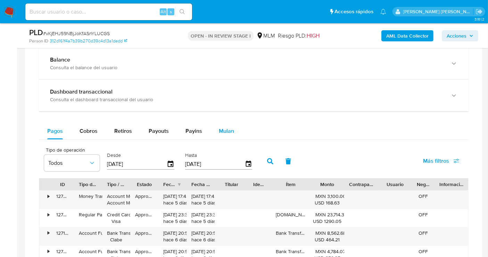
click at [224, 127] on span "Mulan" at bounding box center [226, 131] width 15 height 8
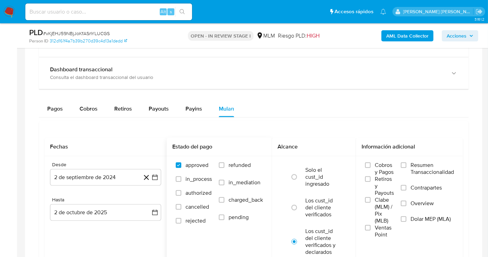
scroll to position [502, 0]
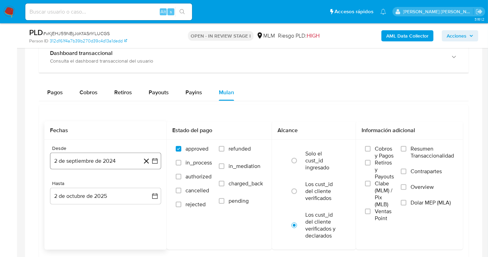
click at [100, 164] on button "2 de septiembre de 2024" at bounding box center [105, 161] width 111 height 17
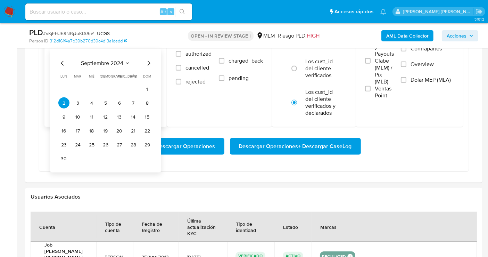
scroll to position [617, 0]
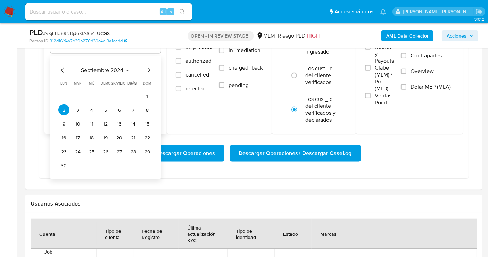
click at [147, 70] on icon "Mes siguiente" at bounding box center [149, 70] width 8 height 8
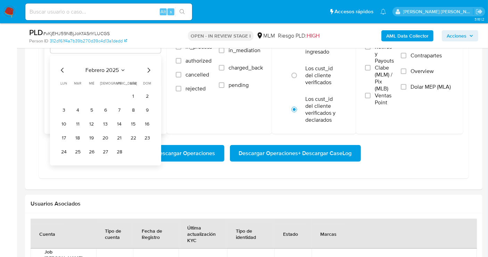
click at [147, 70] on icon "Mes siguiente" at bounding box center [149, 70] width 8 height 8
click at [60, 67] on icon "Mes anterior" at bounding box center [62, 70] width 8 height 8
click at [148, 71] on icon "Mes siguiente" at bounding box center [149, 70] width 8 height 8
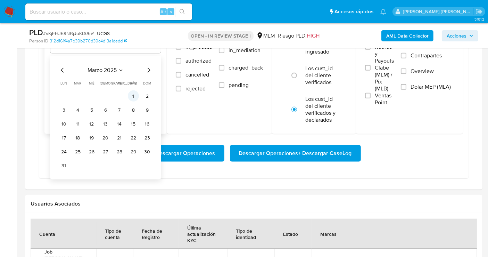
click at [132, 93] on button "1" at bounding box center [133, 95] width 11 height 11
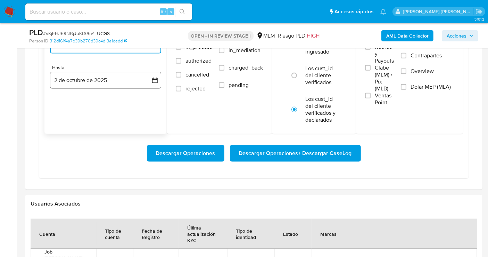
click at [116, 77] on button "2 de octubre de 2025" at bounding box center [105, 80] width 111 height 17
click at [65, 105] on icon "Mes anterior" at bounding box center [62, 105] width 8 height 8
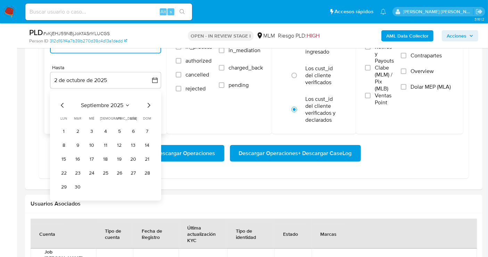
click at [64, 104] on icon "Mes anterior" at bounding box center [62, 105] width 8 height 8
click at [148, 188] on button "31" at bounding box center [147, 186] width 11 height 11
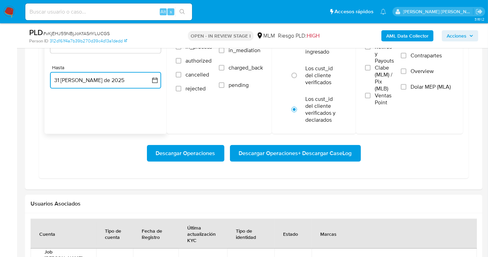
scroll to position [579, 0]
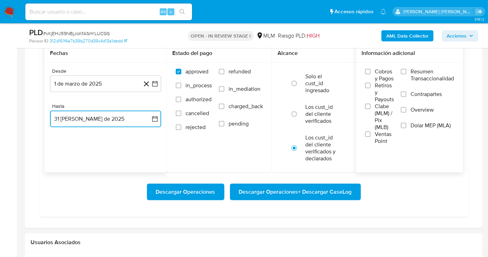
click at [406, 107] on input "Overview" at bounding box center [404, 110] width 6 height 6
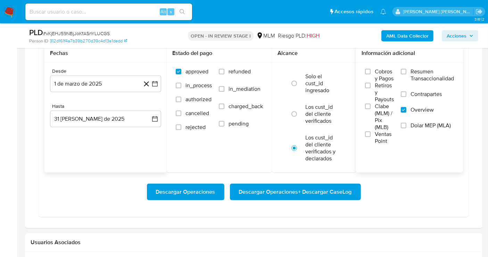
click at [295, 184] on span "Descargar Operaciones + Descargar CaseLog" at bounding box center [295, 191] width 113 height 15
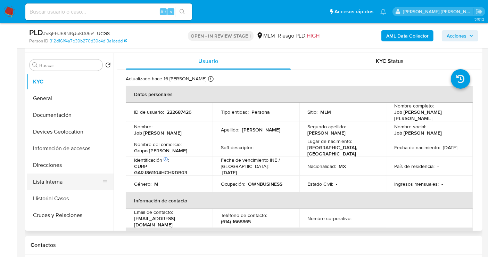
scroll to position [116, 0]
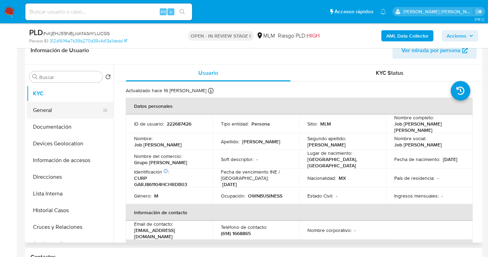
click at [49, 108] on button "General" at bounding box center [67, 110] width 81 height 17
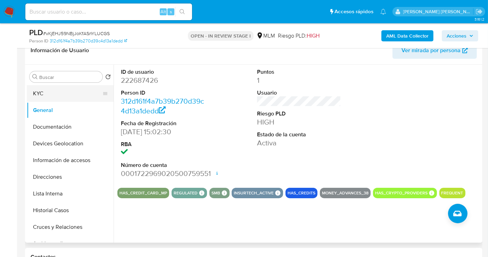
click at [56, 94] on button "KYC" at bounding box center [67, 93] width 81 height 17
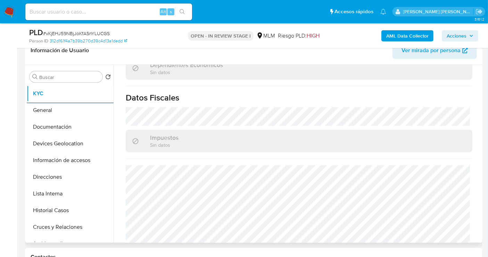
scroll to position [432, 0]
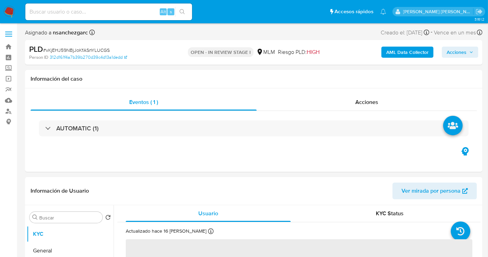
select select "10"
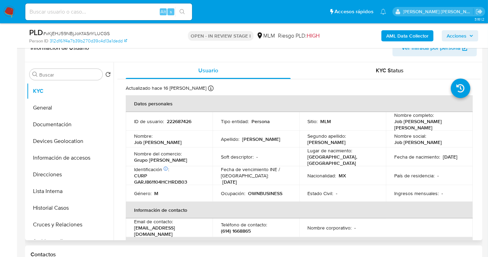
scroll to position [154, 0]
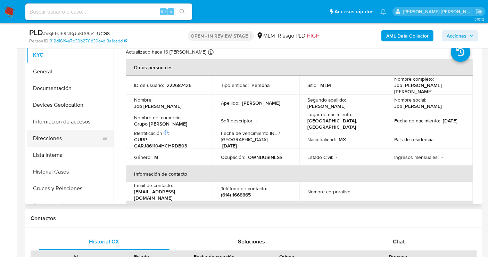
click at [55, 136] on button "Direcciones" at bounding box center [67, 138] width 81 height 17
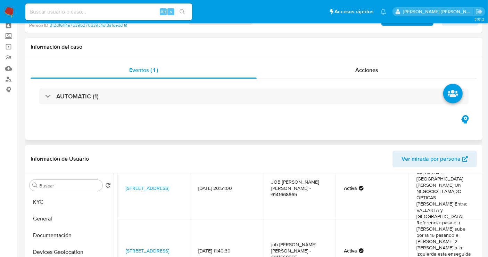
scroll to position [77, 0]
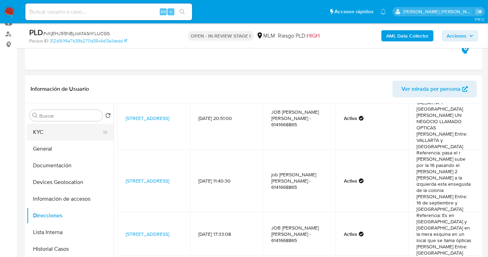
click at [44, 128] on button "KYC" at bounding box center [67, 132] width 81 height 17
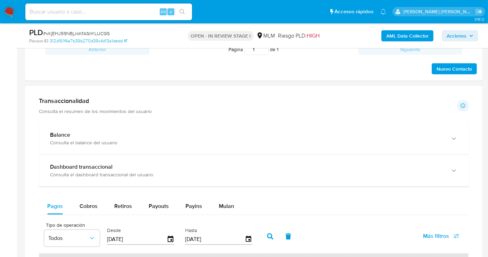
scroll to position [425, 0]
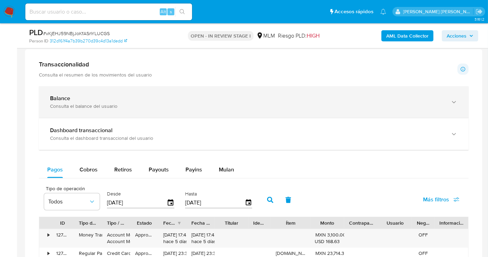
click at [120, 109] on div "Balance Consulta el balance del usuario" at bounding box center [254, 102] width 430 height 32
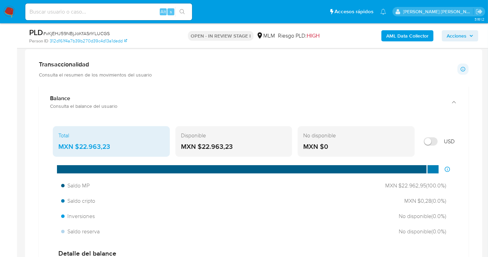
click at [91, 146] on div "MXN $22.963,23" at bounding box center [111, 146] width 106 height 9
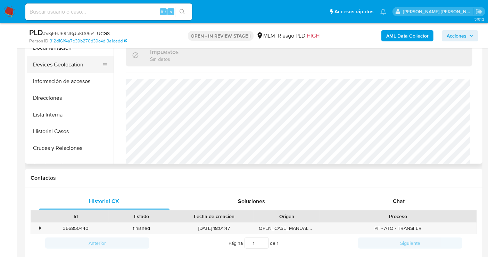
scroll to position [116, 0]
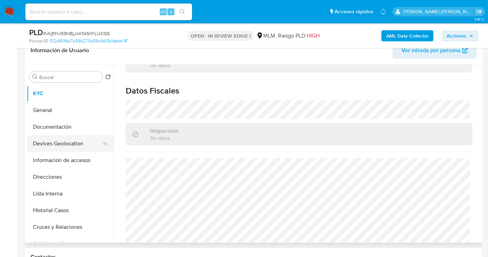
click at [66, 148] on button "Devices Geolocation" at bounding box center [67, 143] width 81 height 17
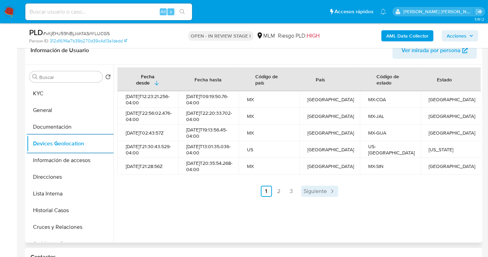
click at [311, 194] on span "Siguiente" at bounding box center [315, 191] width 23 height 6
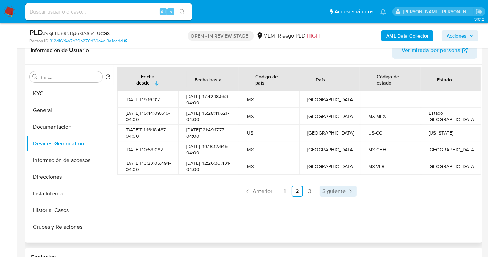
click at [336, 194] on span "Siguiente" at bounding box center [333, 191] width 23 height 6
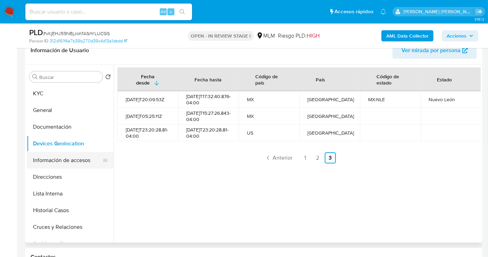
click at [59, 164] on button "Información de accesos" at bounding box center [67, 160] width 81 height 17
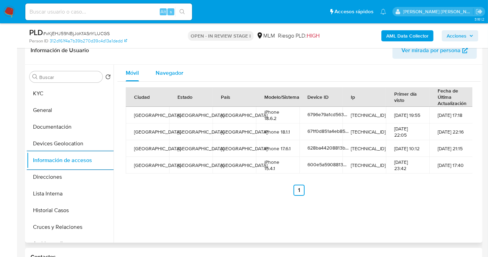
click at [163, 74] on span "Navegador" at bounding box center [170, 73] width 28 height 8
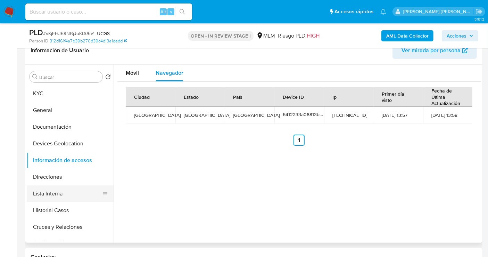
click at [47, 192] on button "Lista Interna" at bounding box center [67, 193] width 81 height 17
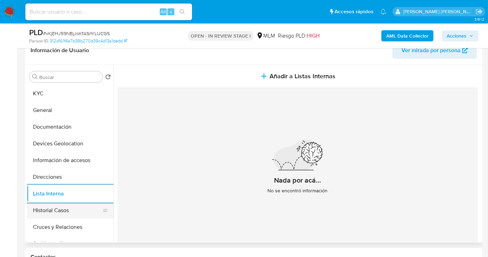
click at [55, 212] on button "Historial Casos" at bounding box center [67, 210] width 81 height 17
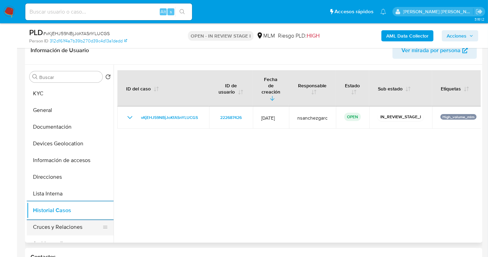
click at [52, 224] on button "Cruces y Relaciones" at bounding box center [67, 227] width 81 height 17
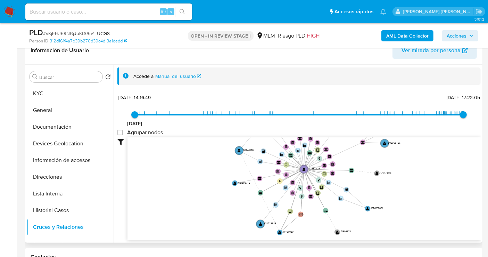
drag, startPoint x: 468, startPoint y: 181, endPoint x: 410, endPoint y: 165, distance: 60.9
click at [410, 165] on icon "device-628ba44208813b001820d7fa  user-222687426  222687426 device-671f0d851a4…" at bounding box center [304, 187] width 353 height 101
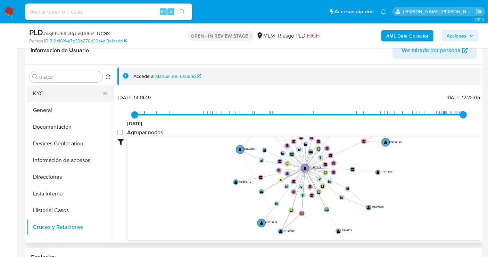
click at [56, 97] on button "KYC" at bounding box center [67, 93] width 81 height 17
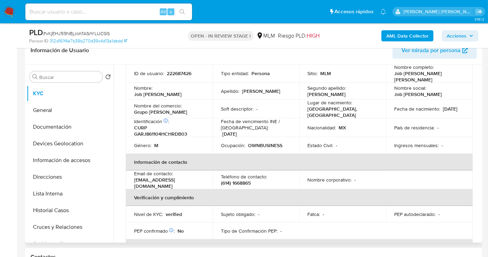
scroll to position [39, 0]
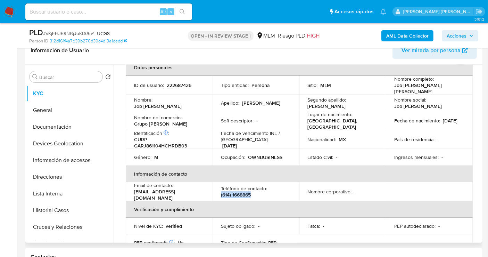
drag, startPoint x: 254, startPoint y: 189, endPoint x: 220, endPoint y: 191, distance: 33.8
click at [221, 191] on div "Teléfono de contacto : (614) 1668865" at bounding box center [256, 191] width 70 height 13
copy p "(614) 1668865"
